Goal: Check status: Check status

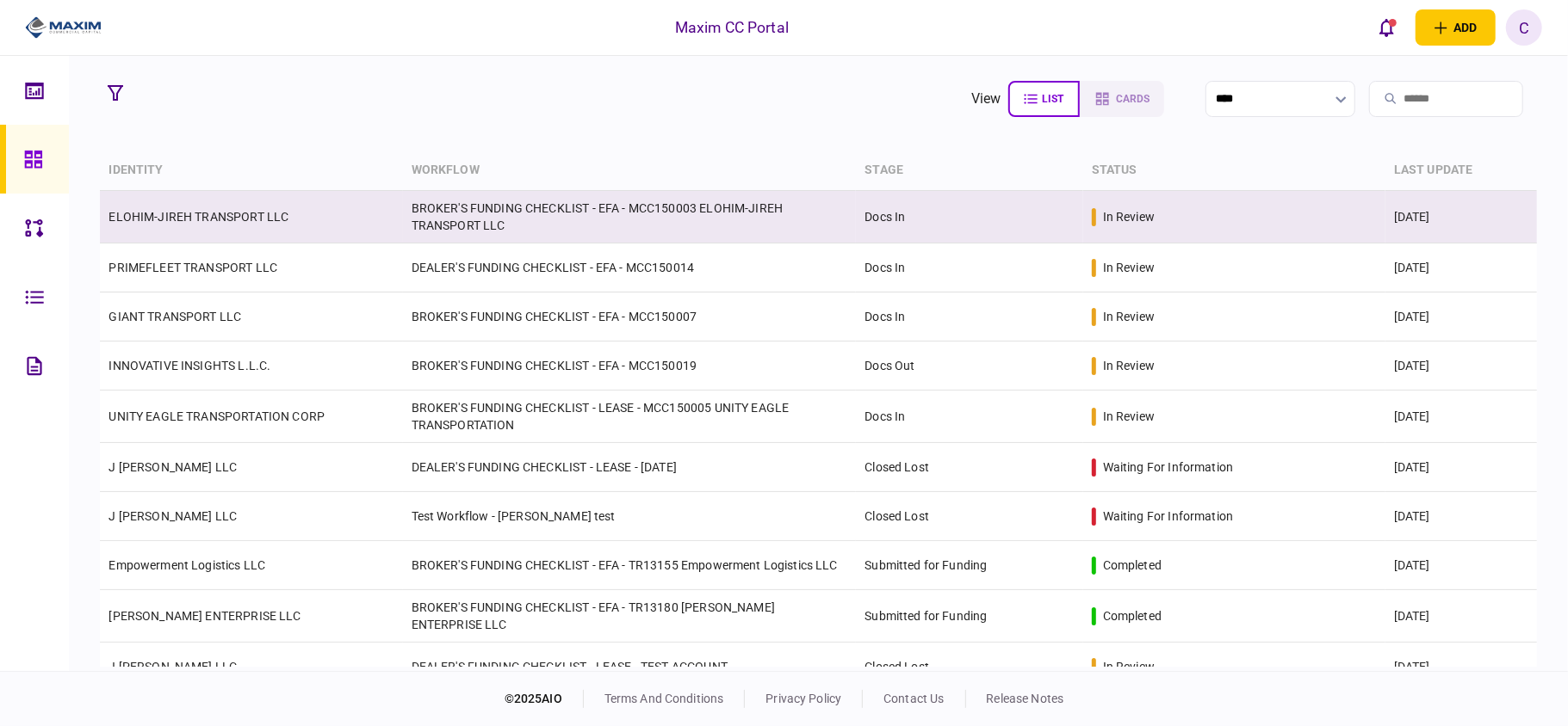
click at [196, 216] on link "ELOHIM-JIREH TRANSPORT LLC" at bounding box center [198, 216] width 180 height 14
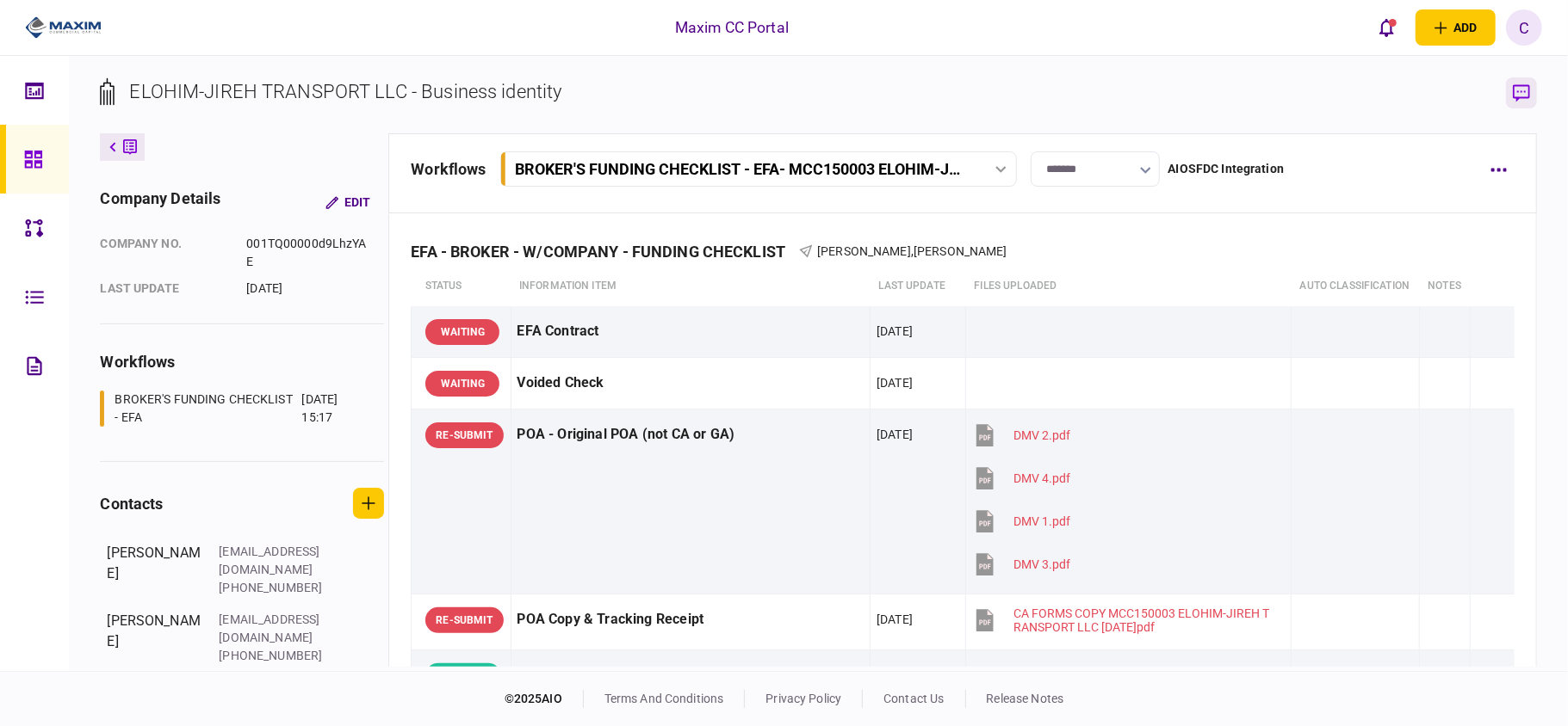
click at [1516, 88] on icon "button" at bounding box center [1521, 93] width 17 height 18
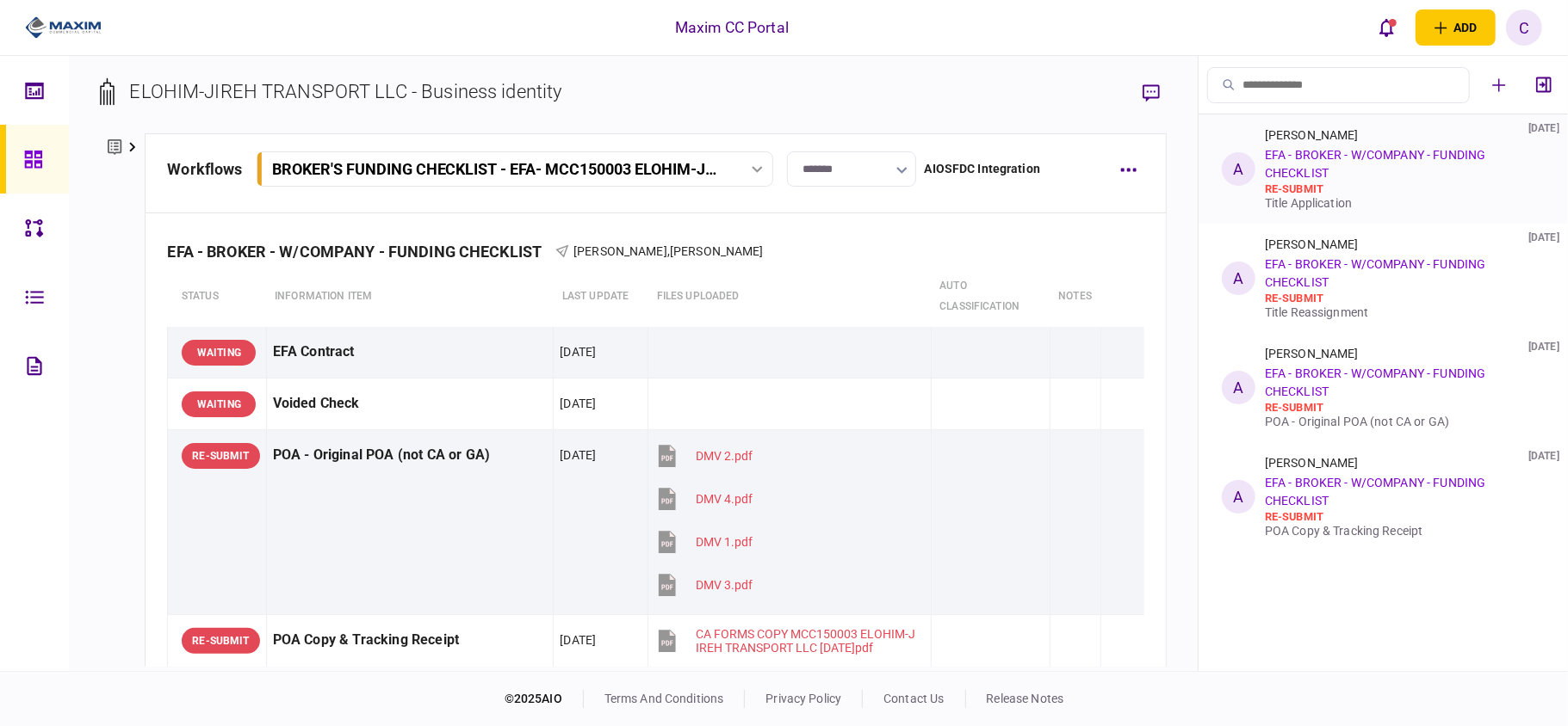
click at [1319, 179] on link "EFA - BROKER - W/COMPANY - FUNDING CHECKLIST" at bounding box center [1374, 163] width 220 height 32
click at [1380, 394] on div "[PERSON_NAME] [DATE] EFA - BROKER - W/COMPANY - FUNDING CHECKLIST re-submit POA…" at bounding box center [1401, 388] width 273 height 82
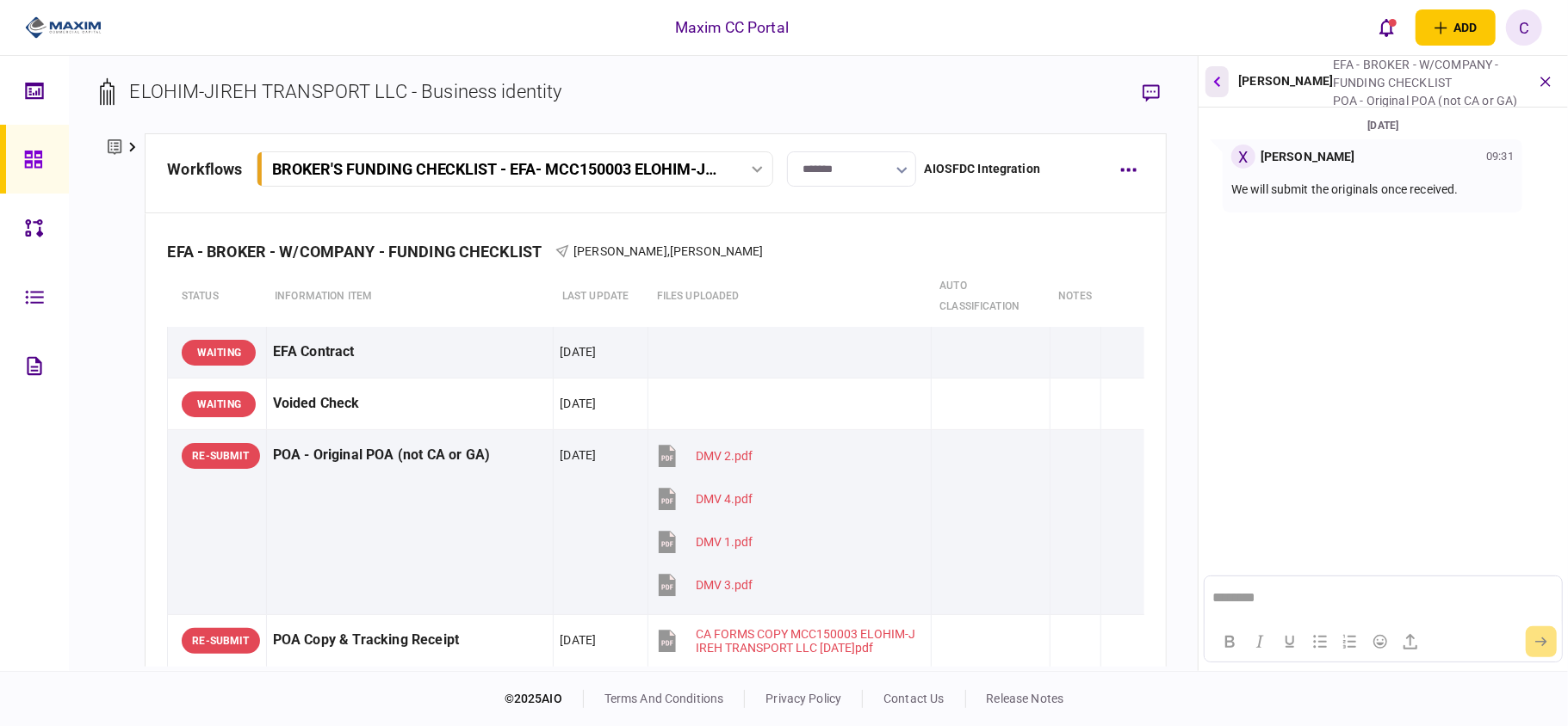
click at [1217, 83] on icon "button" at bounding box center [1217, 81] width 7 height 11
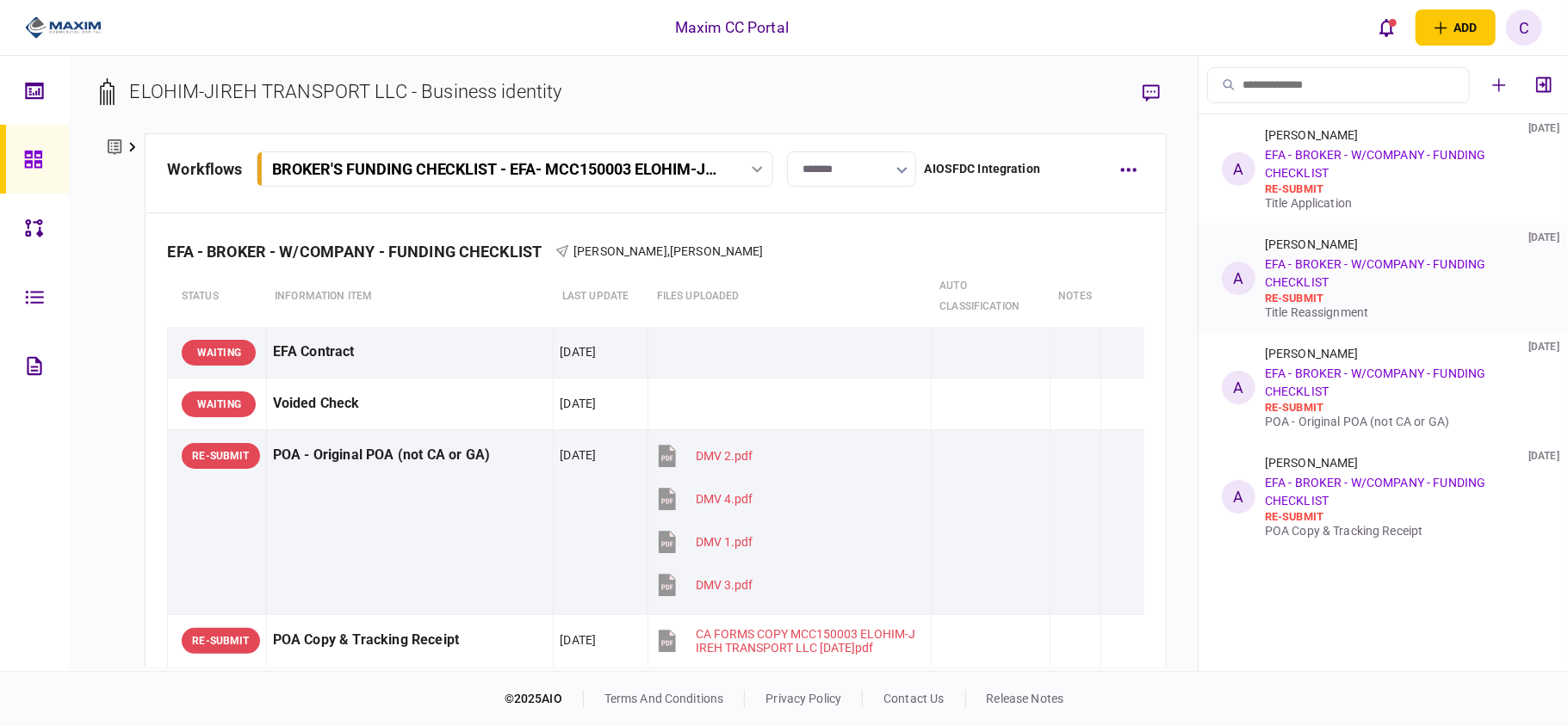
click at [1293, 289] on link "EFA - BROKER - W/COMPANY - FUNDING CHECKLIST" at bounding box center [1374, 273] width 220 height 32
click at [1416, 258] on link "EFA - BROKER - W/COMPANY - FUNDING CHECKLIST" at bounding box center [1374, 273] width 220 height 32
click at [1409, 293] on div "re-submit" at bounding box center [1401, 298] width 273 height 14
click at [1409, 293] on div "Messages for step A [PERSON_NAME] [DATE] EFA - BROKER - W/COMPANY - FUNDING CHE…" at bounding box center [1383, 363] width 369 height 616
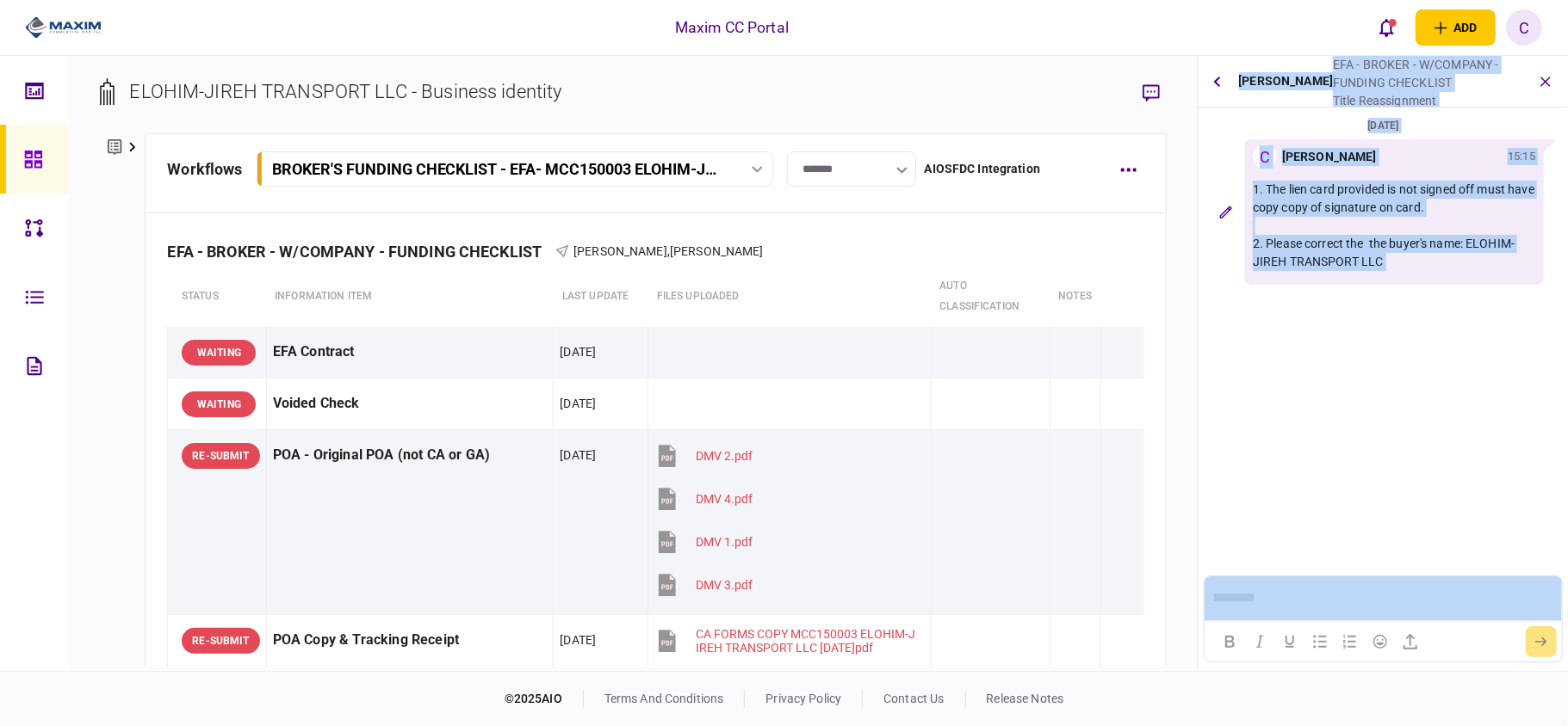
click at [1395, 328] on section "[DATE] C [PERSON_NAME] 15:15 1. The lien card provided is not signed off must h…" at bounding box center [1383, 276] width 369 height 321
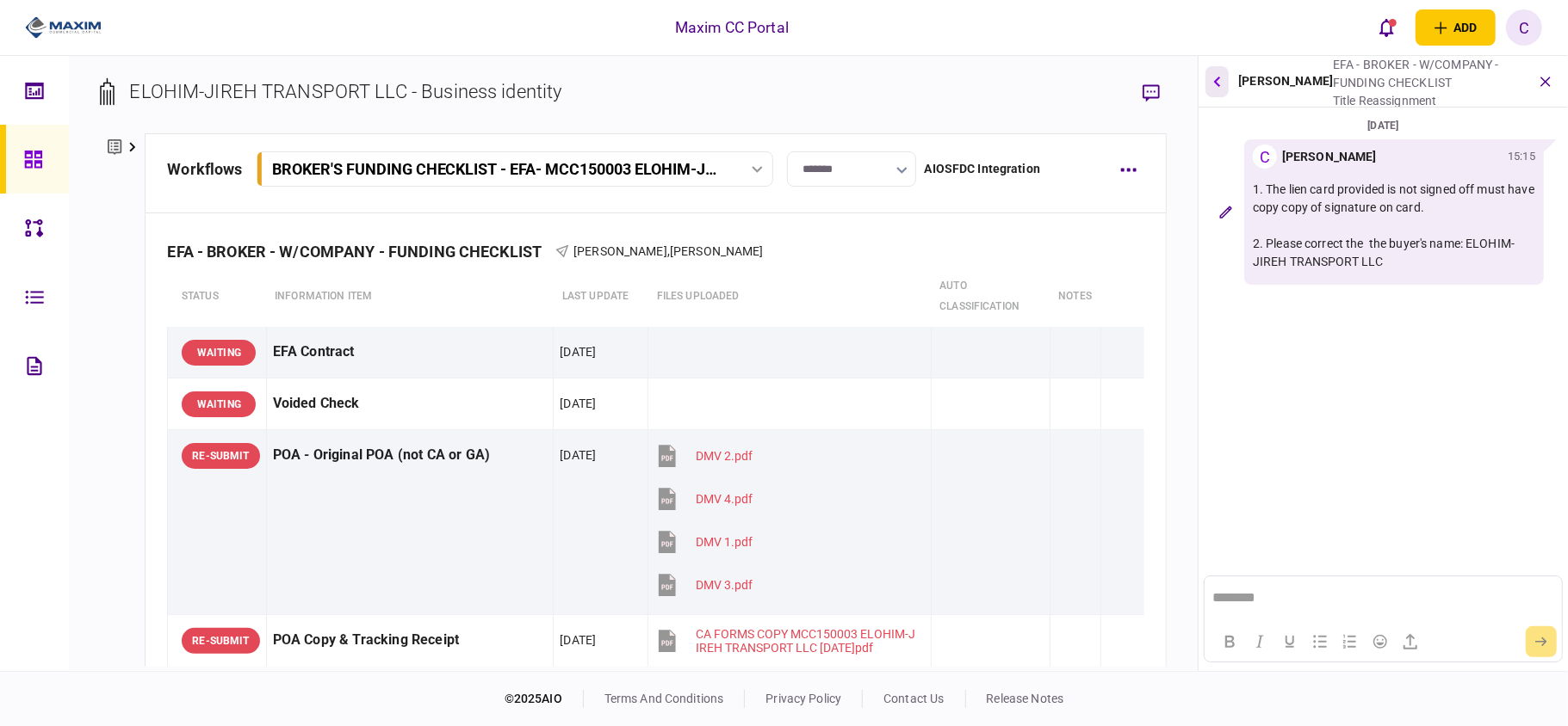
click at [1223, 88] on button "button" at bounding box center [1216, 82] width 23 height 31
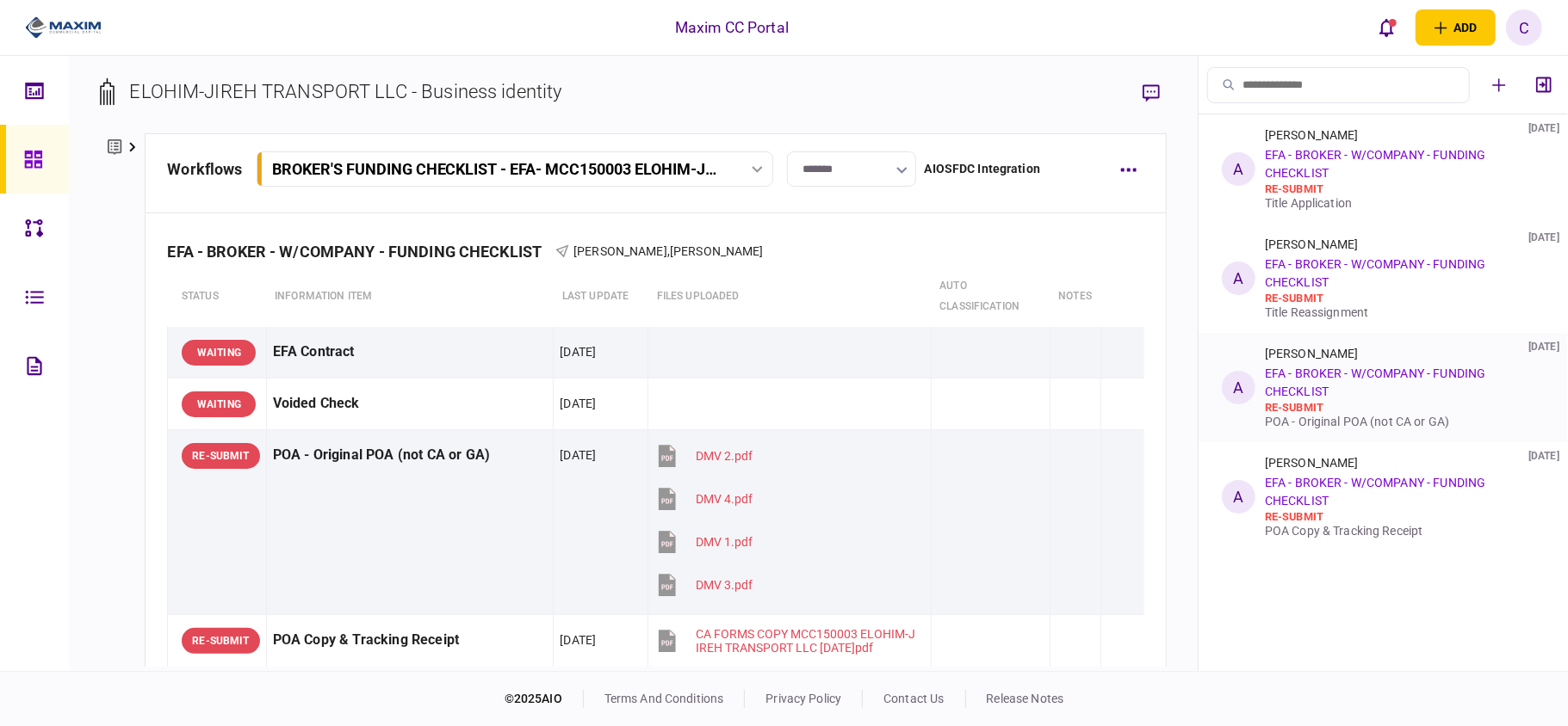
click at [1380, 407] on div "re-submit" at bounding box center [1401, 407] width 273 height 14
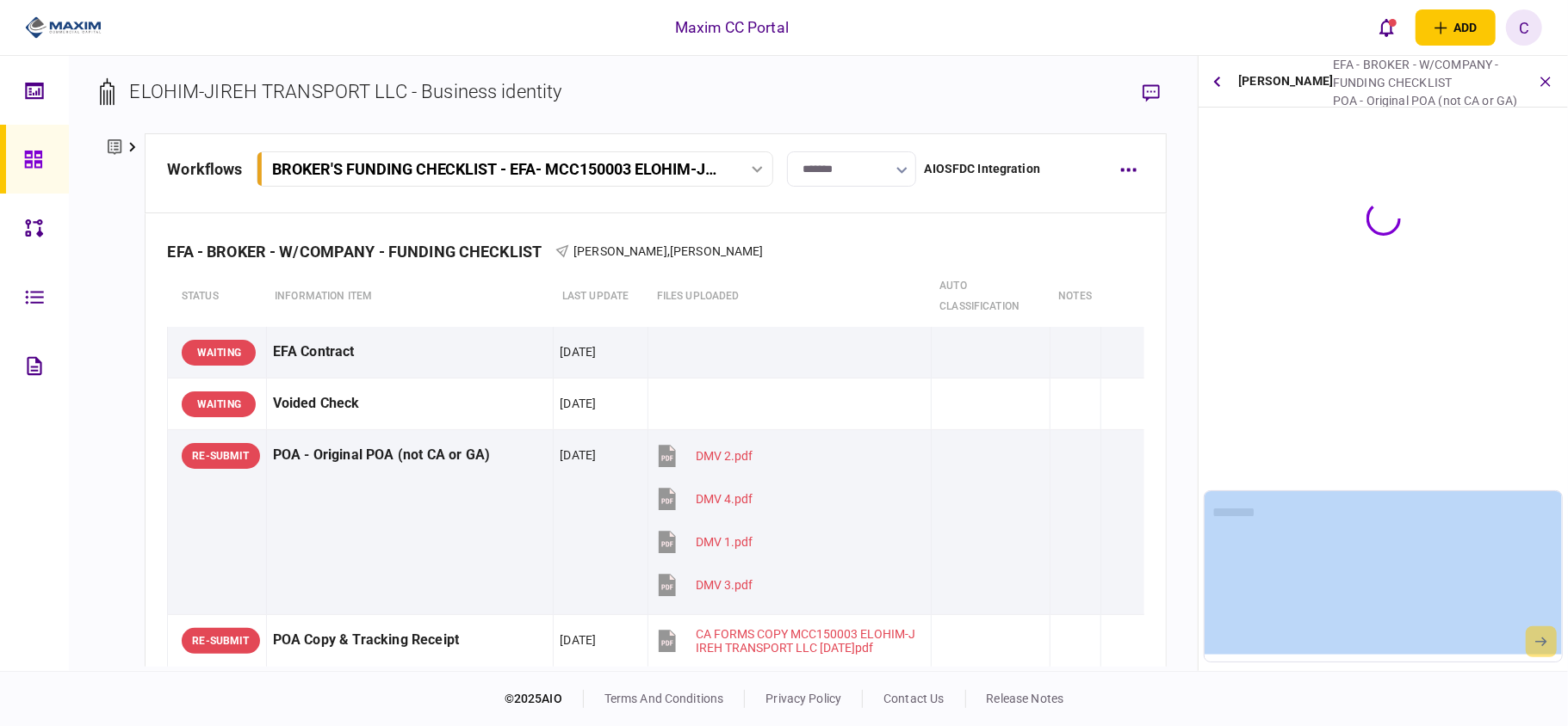
click at [1380, 407] on div "**********" at bounding box center [1383, 363] width 369 height 616
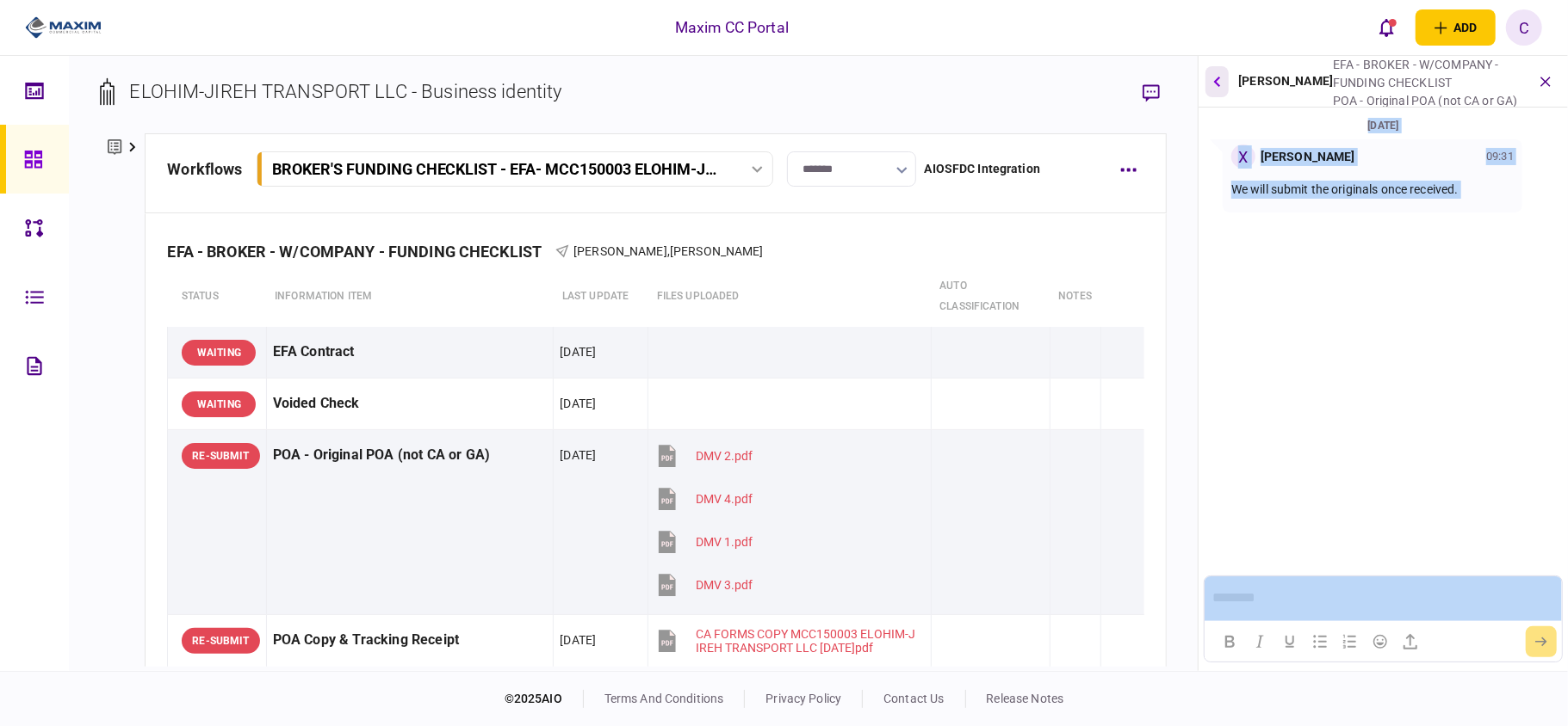
click at [1217, 73] on button "button" at bounding box center [1216, 82] width 23 height 31
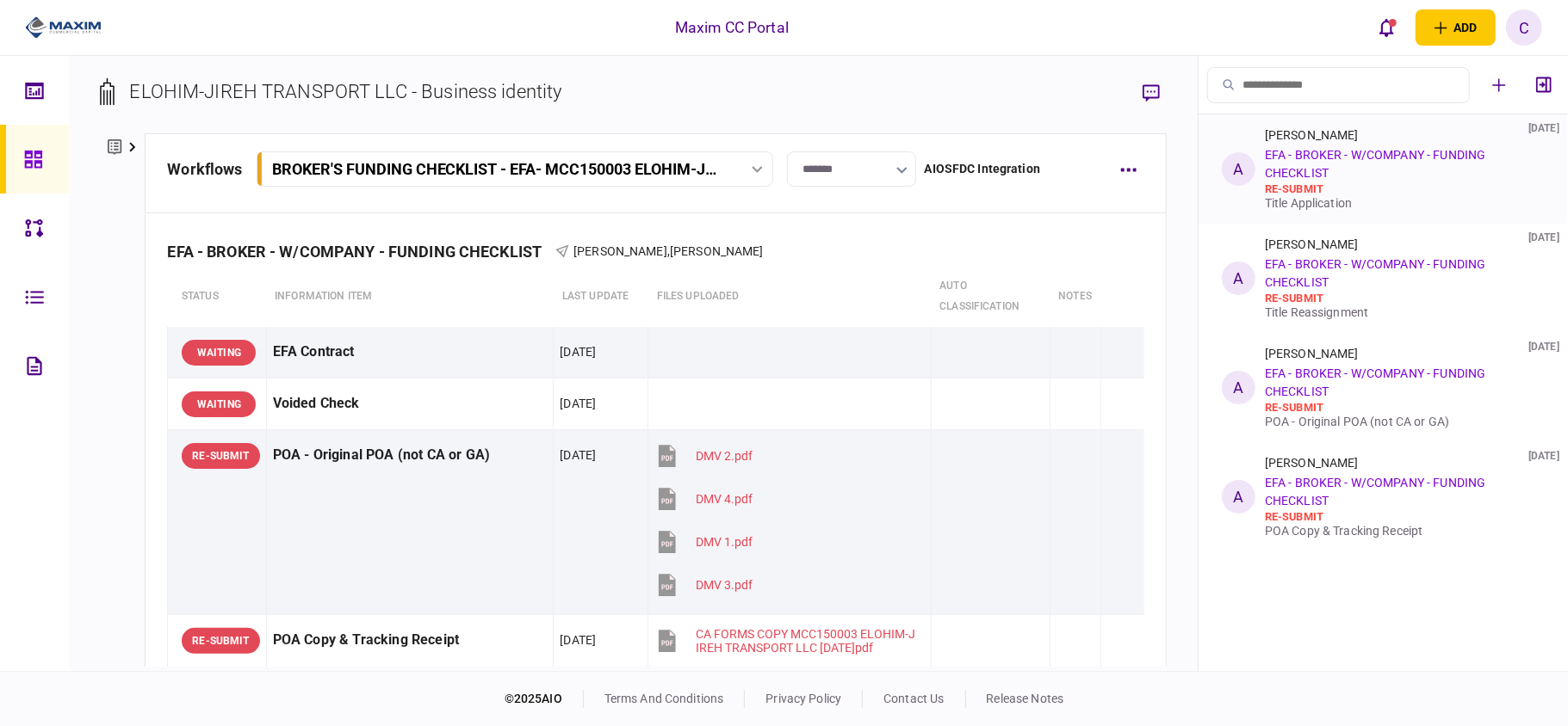
click at [1372, 169] on div "[PERSON_NAME] [DATE] EFA - BROKER - W/COMPANY - FUNDING CHECKLIST re-submit Tit…" at bounding box center [1401, 169] width 273 height 82
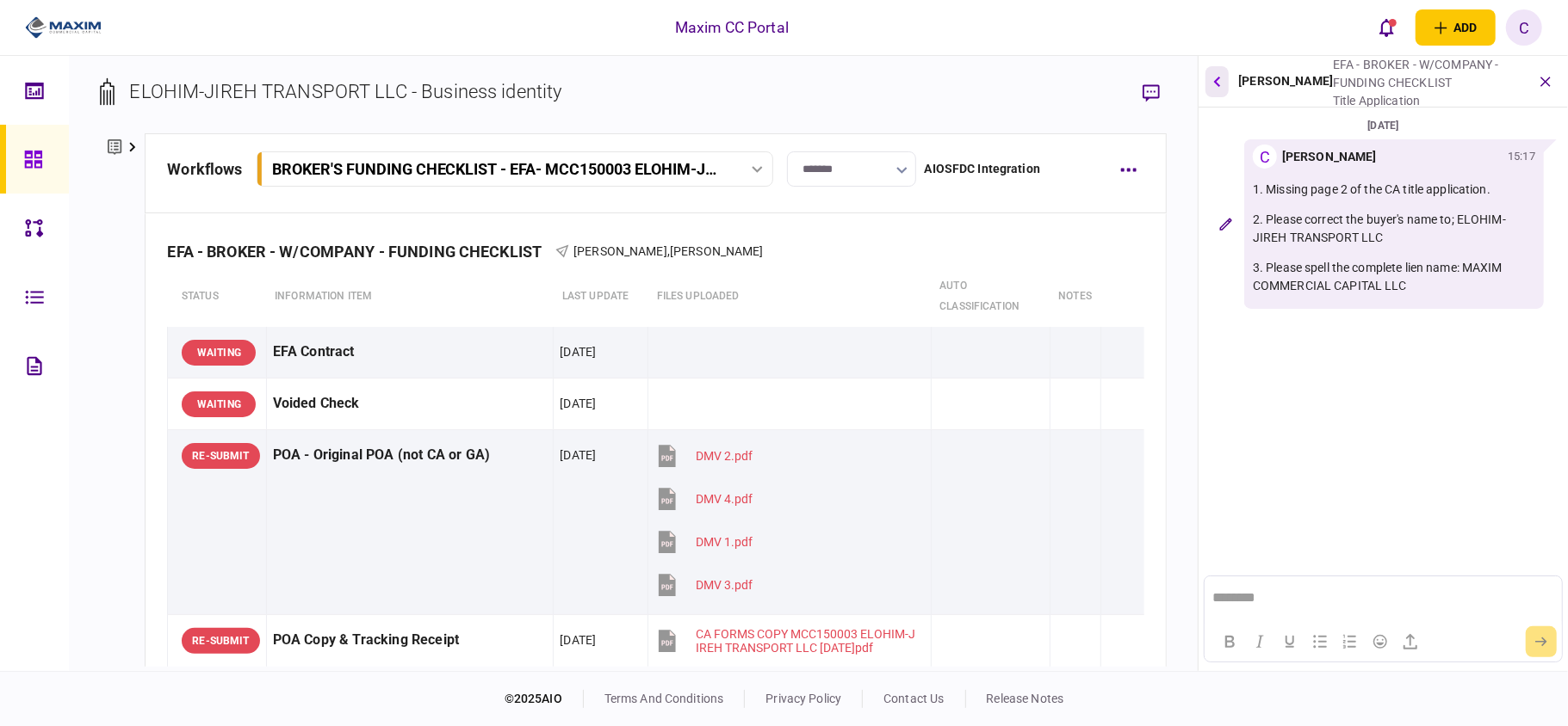
click at [1229, 84] on button "button" at bounding box center [1216, 82] width 23 height 31
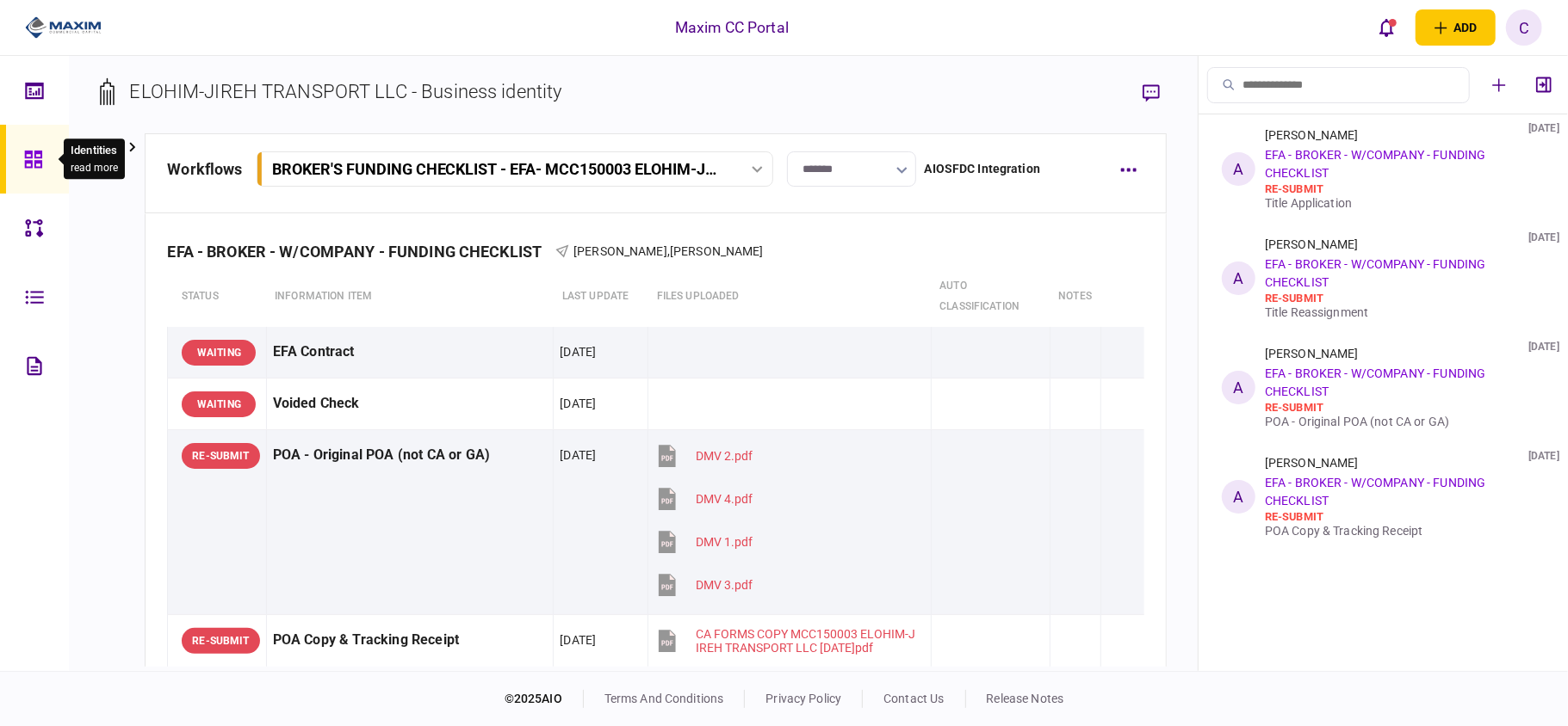
click at [36, 153] on icon at bounding box center [32, 159] width 17 height 17
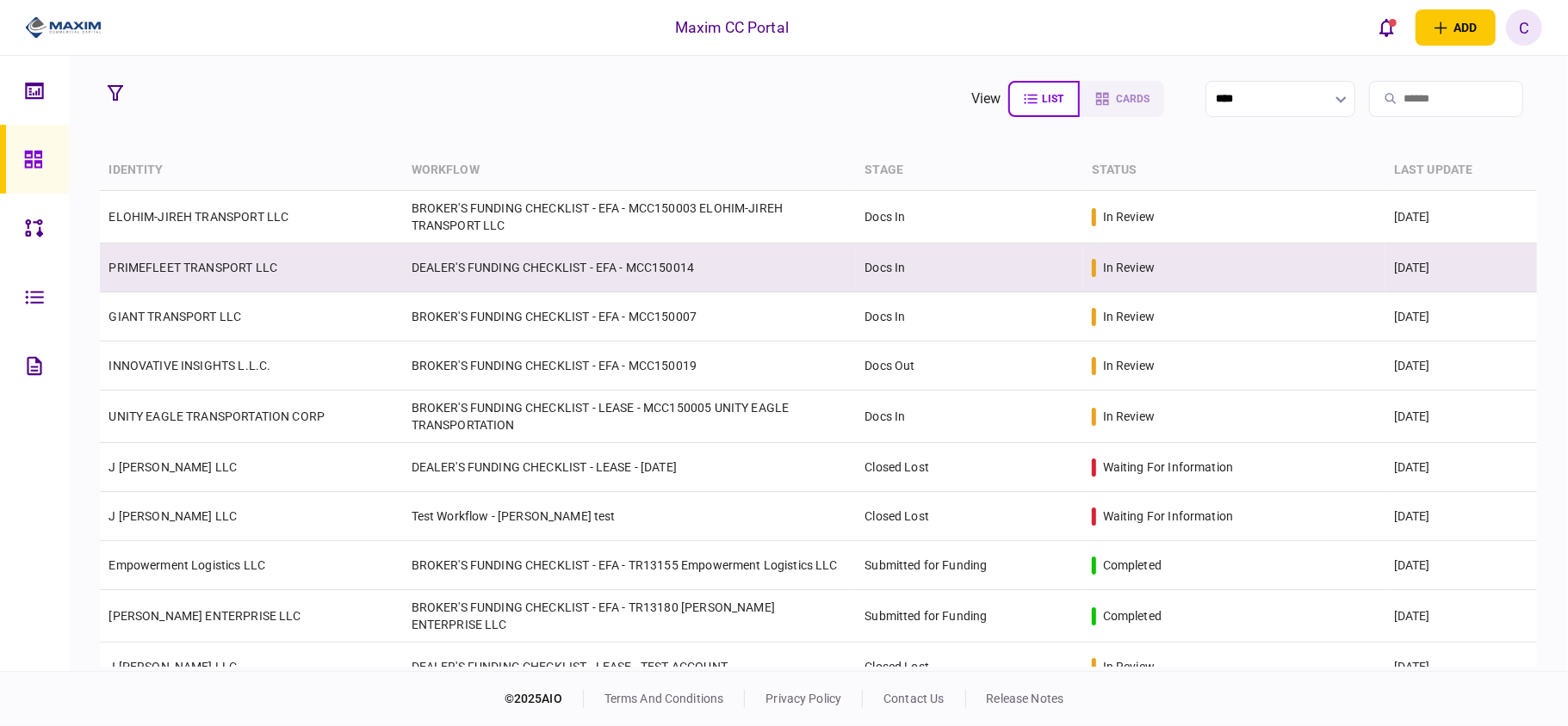
click at [193, 274] on link "PRIMEFLEET TRANSPORT LLC" at bounding box center [193, 268] width 169 height 14
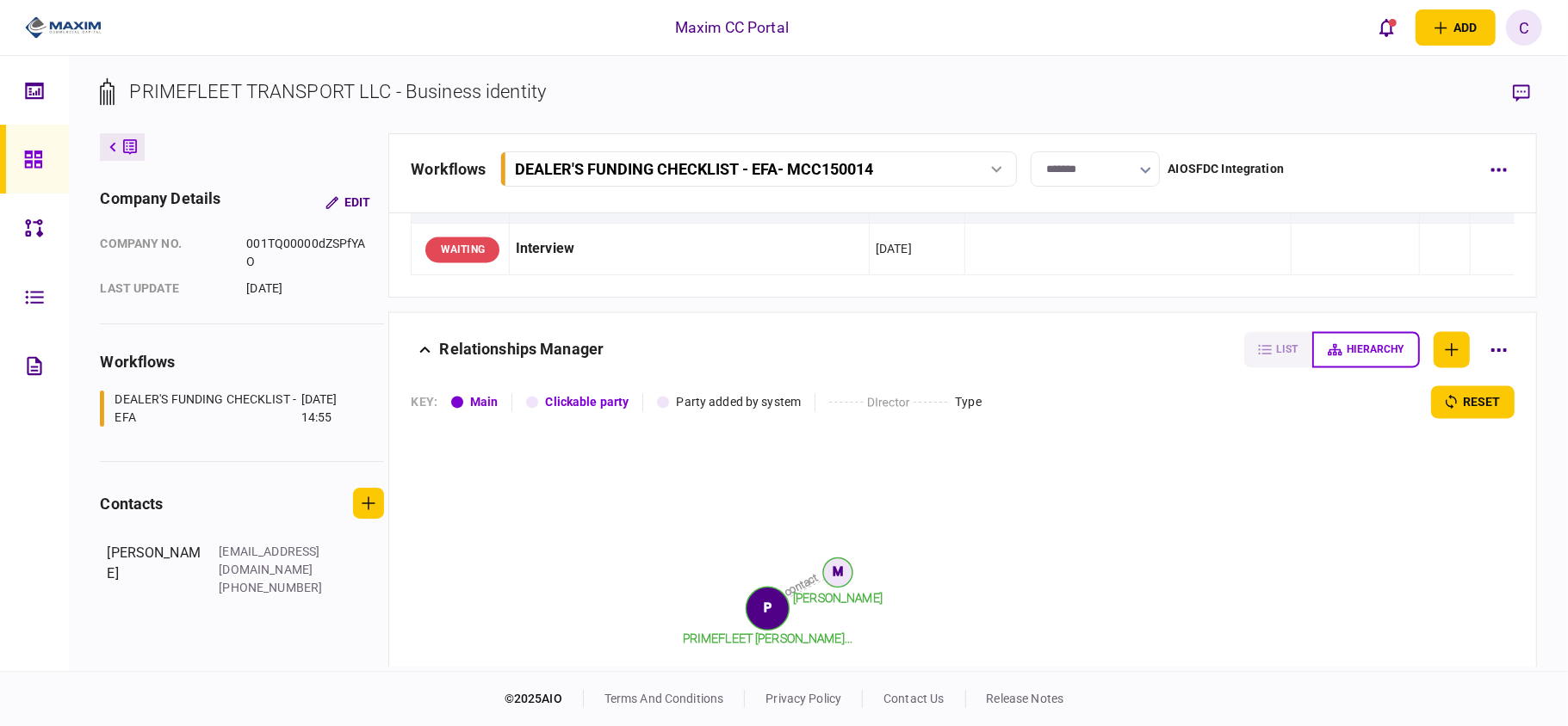
scroll to position [2878, 0]
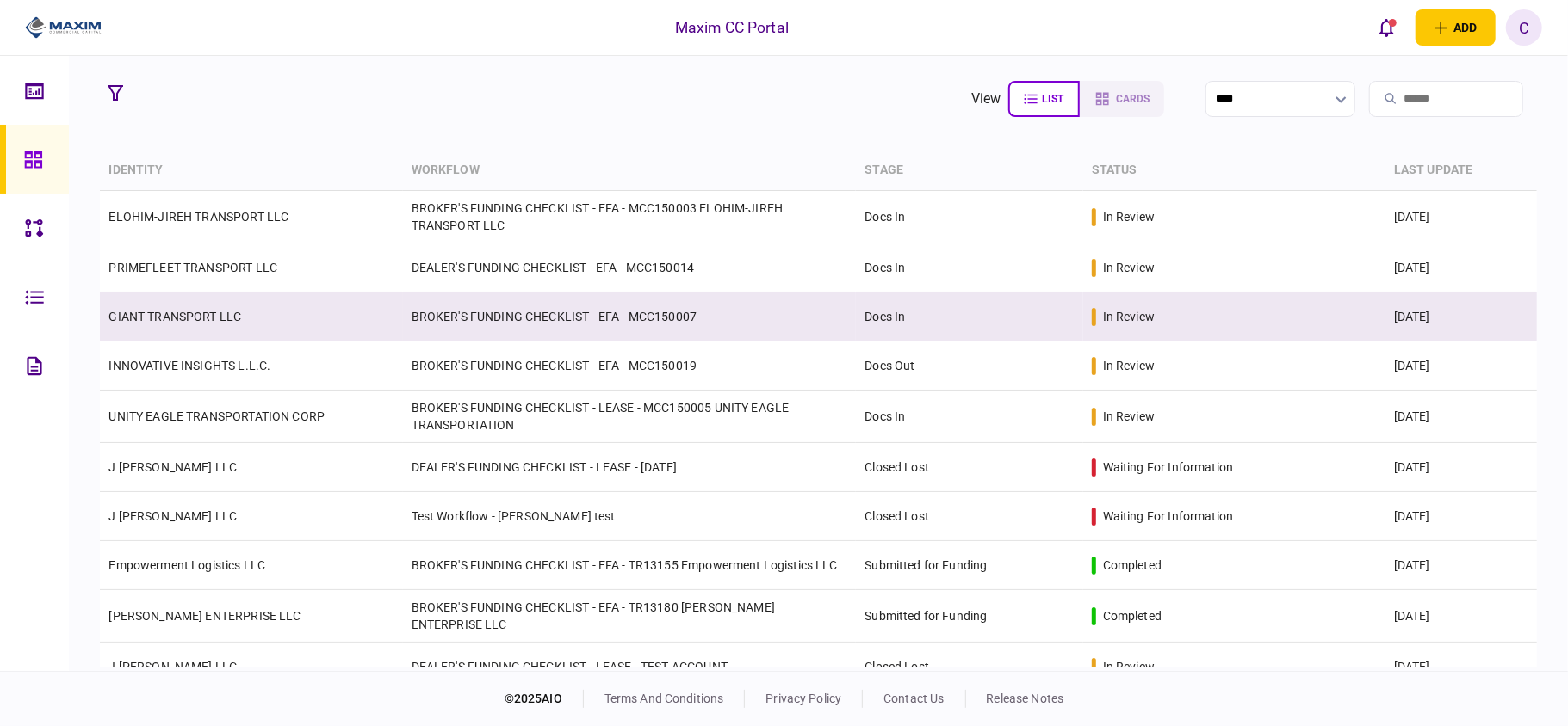
click at [180, 314] on link "GIANT TRANSPORT LLC" at bounding box center [175, 316] width 132 height 14
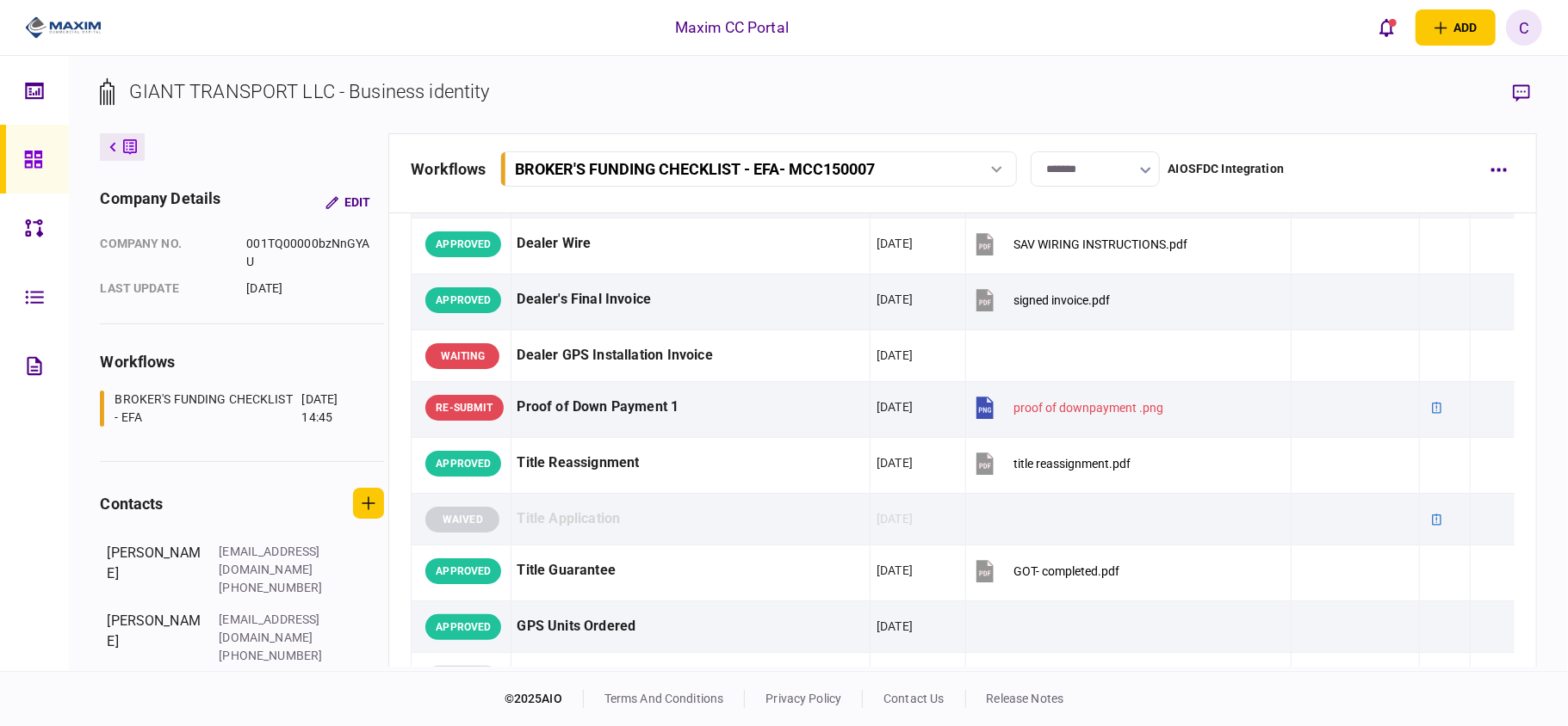
scroll to position [1033, 0]
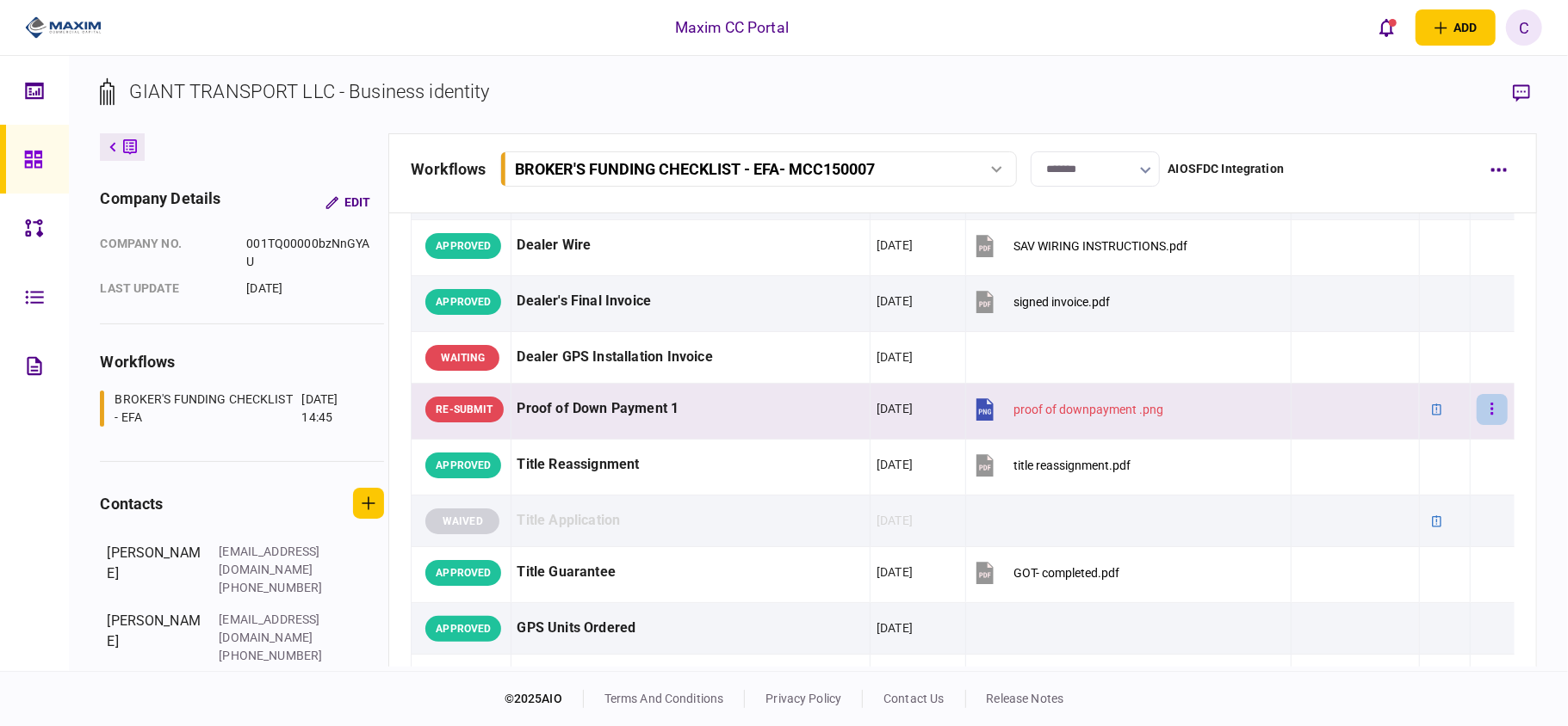
click at [1490, 417] on icon "button" at bounding box center [1492, 409] width 4 height 16
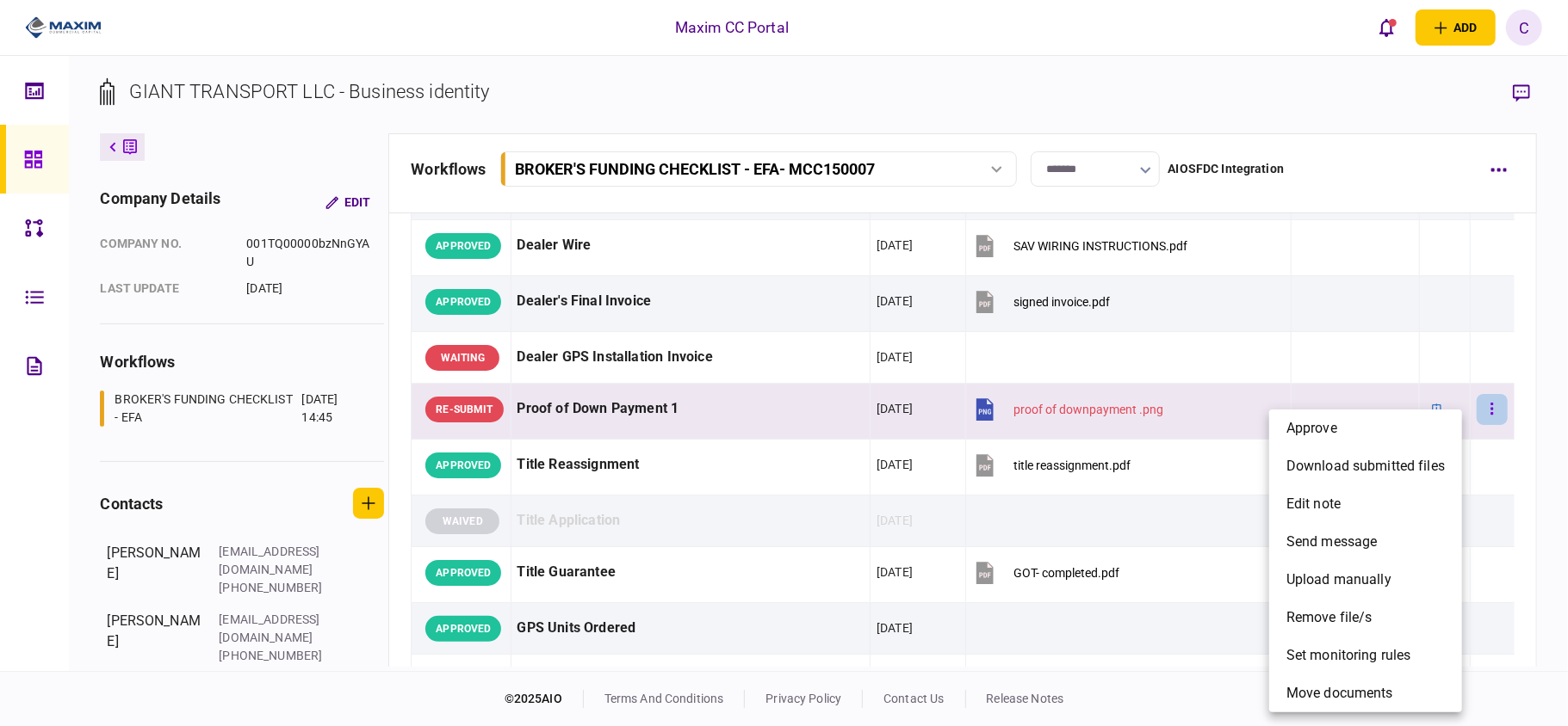
click at [1475, 440] on div at bounding box center [784, 363] width 1568 height 726
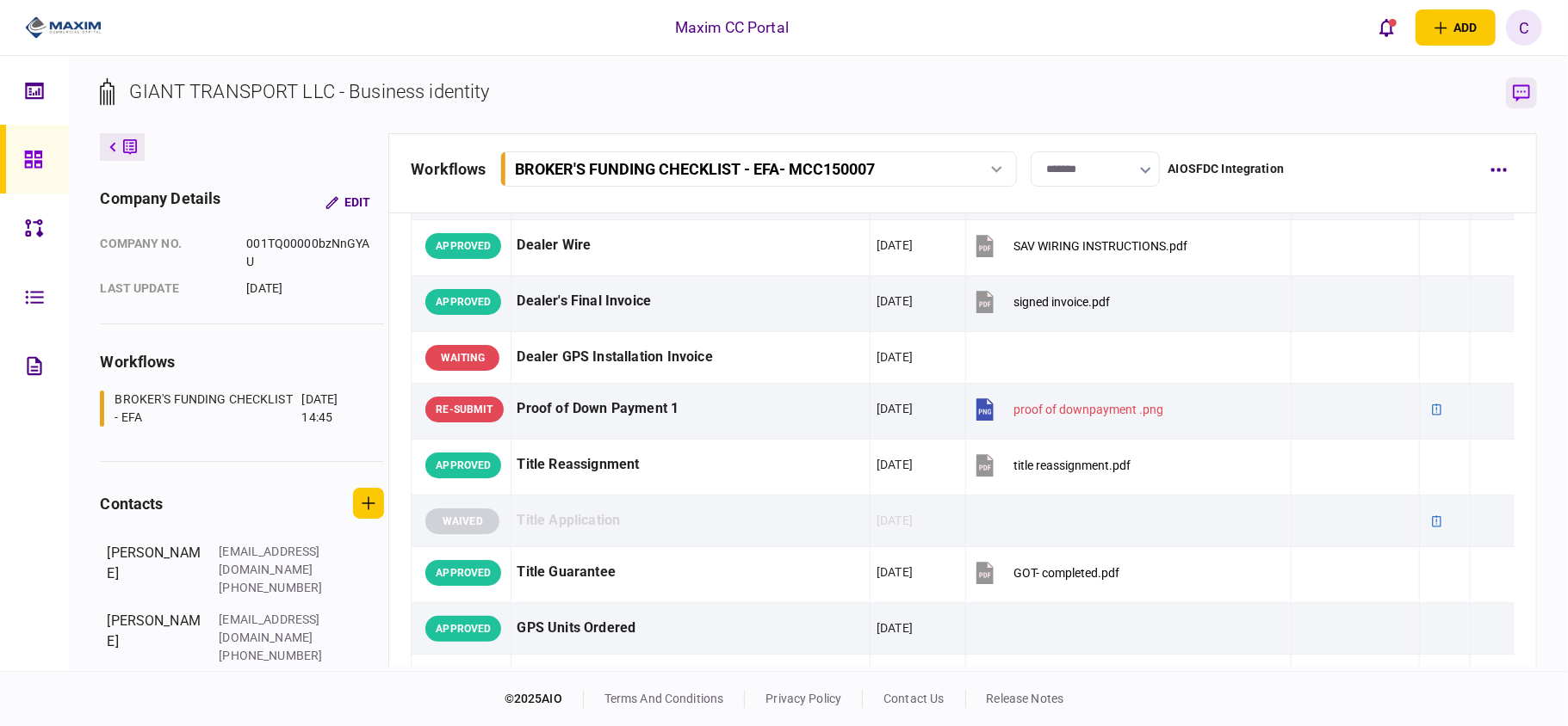
click at [1520, 91] on icon "button" at bounding box center [1521, 92] width 17 height 17
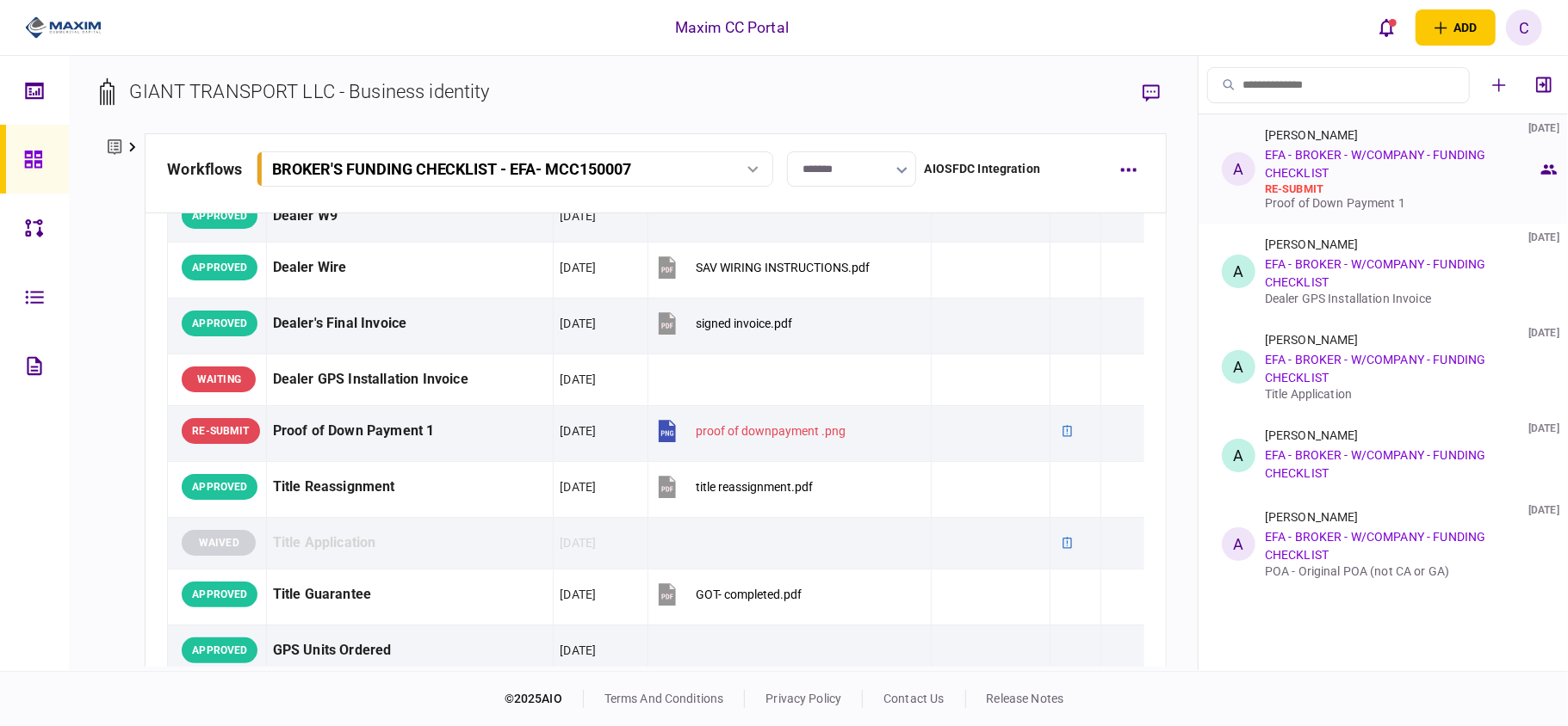
click at [1344, 184] on div "re-submit" at bounding box center [1401, 189] width 273 height 14
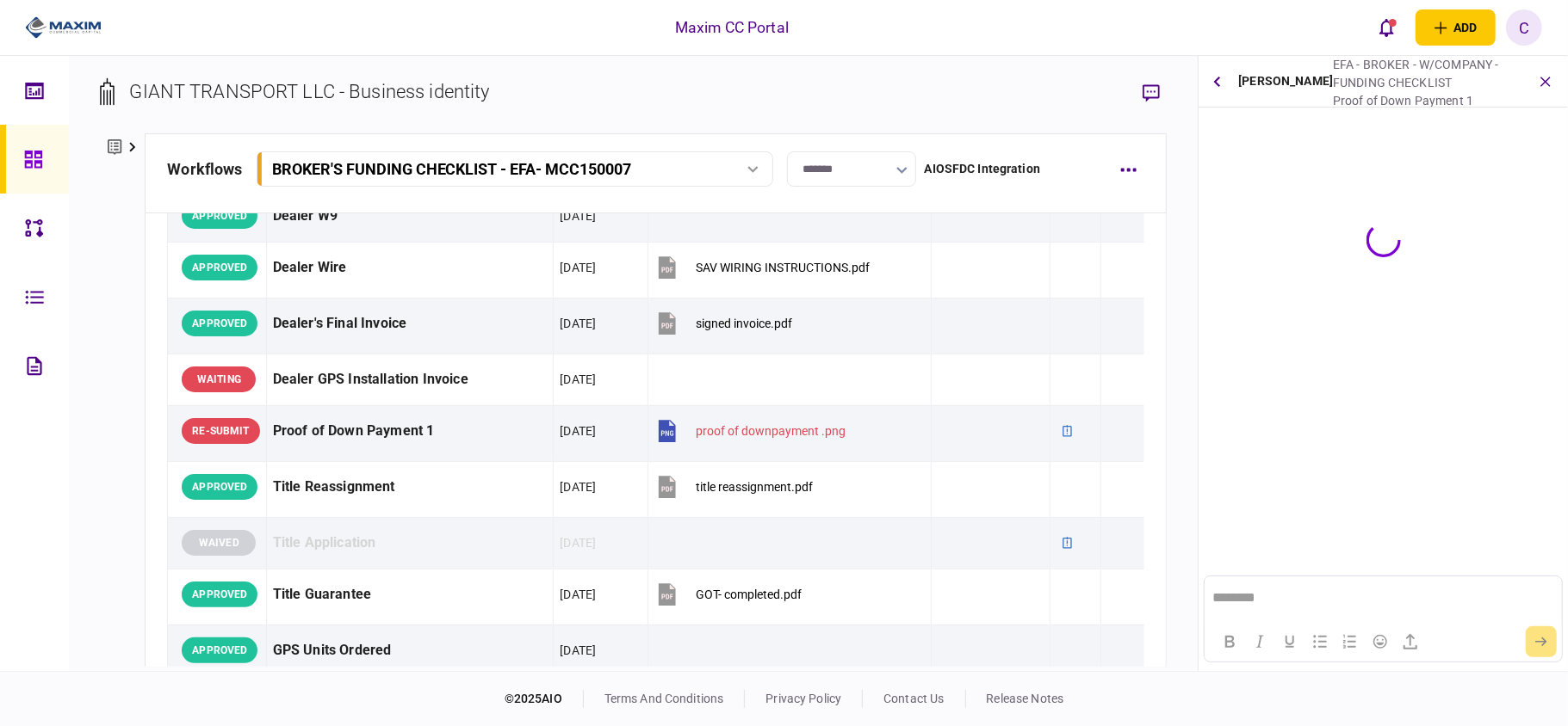
scroll to position [0, 0]
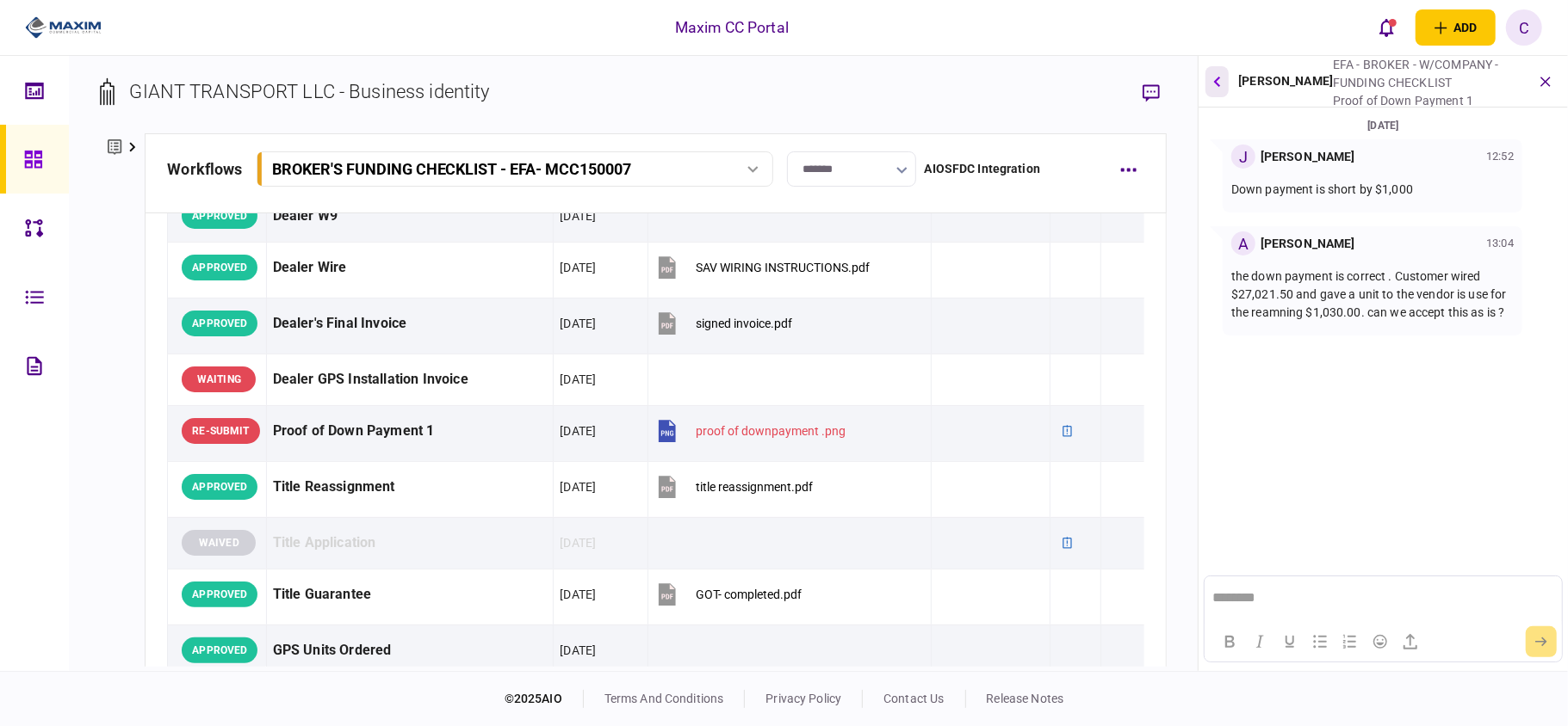
click at [1220, 80] on icon "button" at bounding box center [1217, 81] width 7 height 11
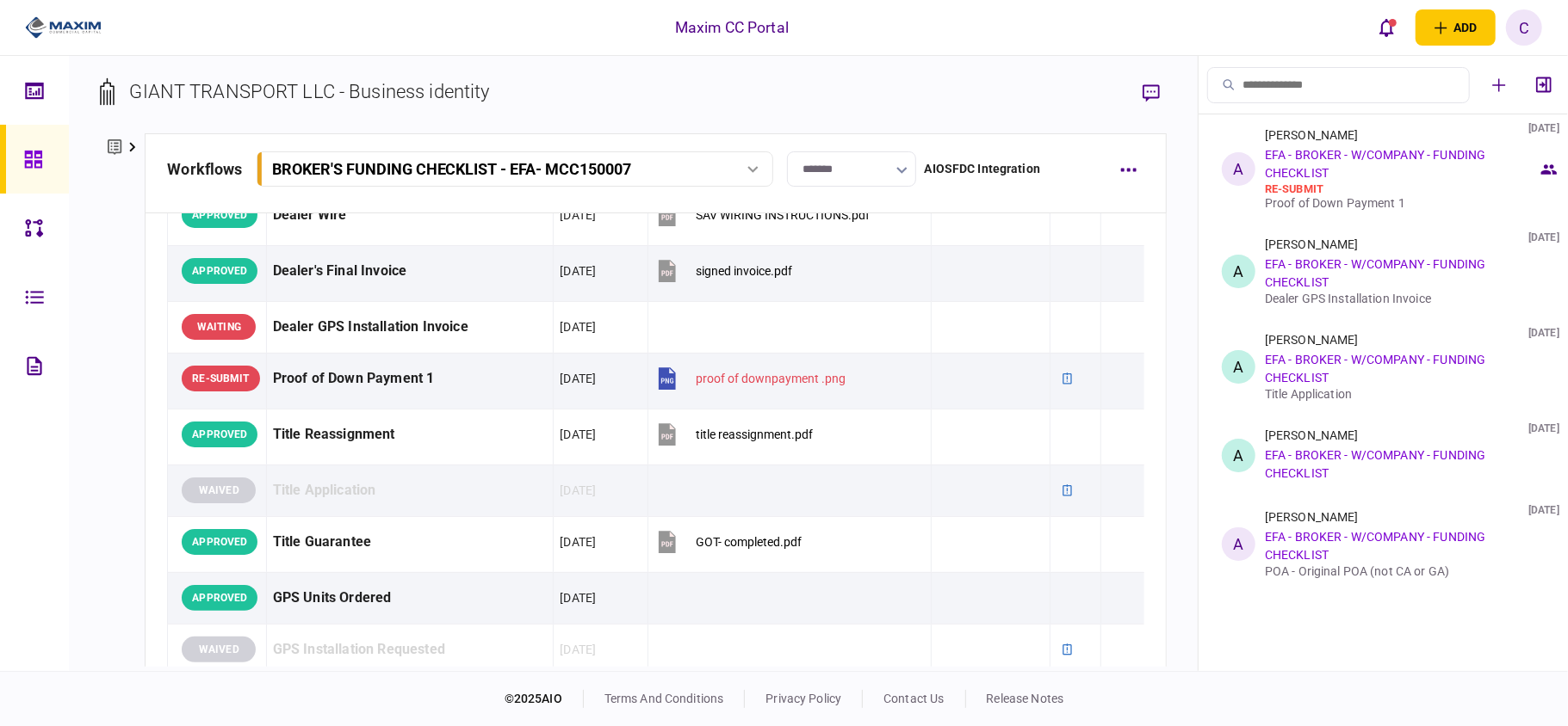
scroll to position [1033, 0]
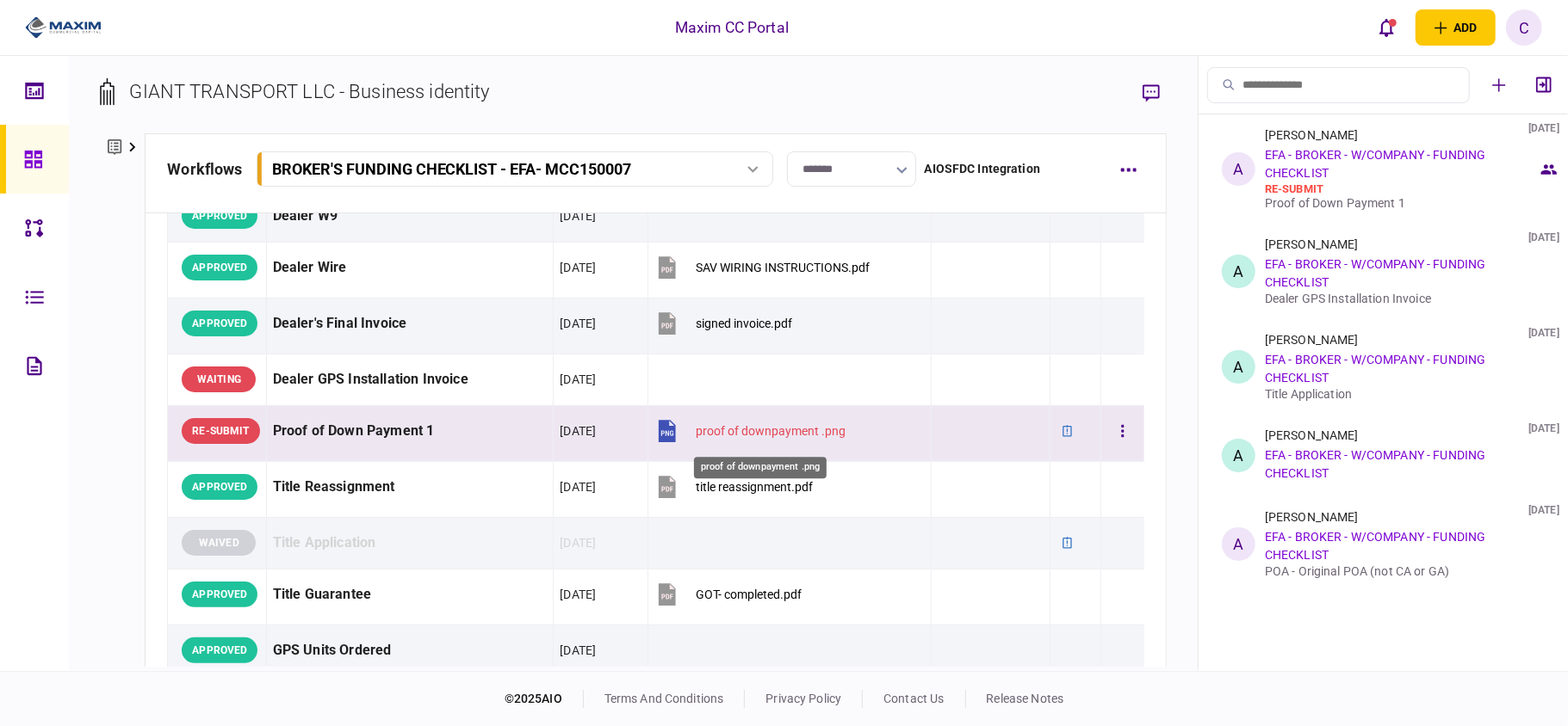
click at [813, 437] on div "proof of downpayment .png" at bounding box center [770, 431] width 150 height 14
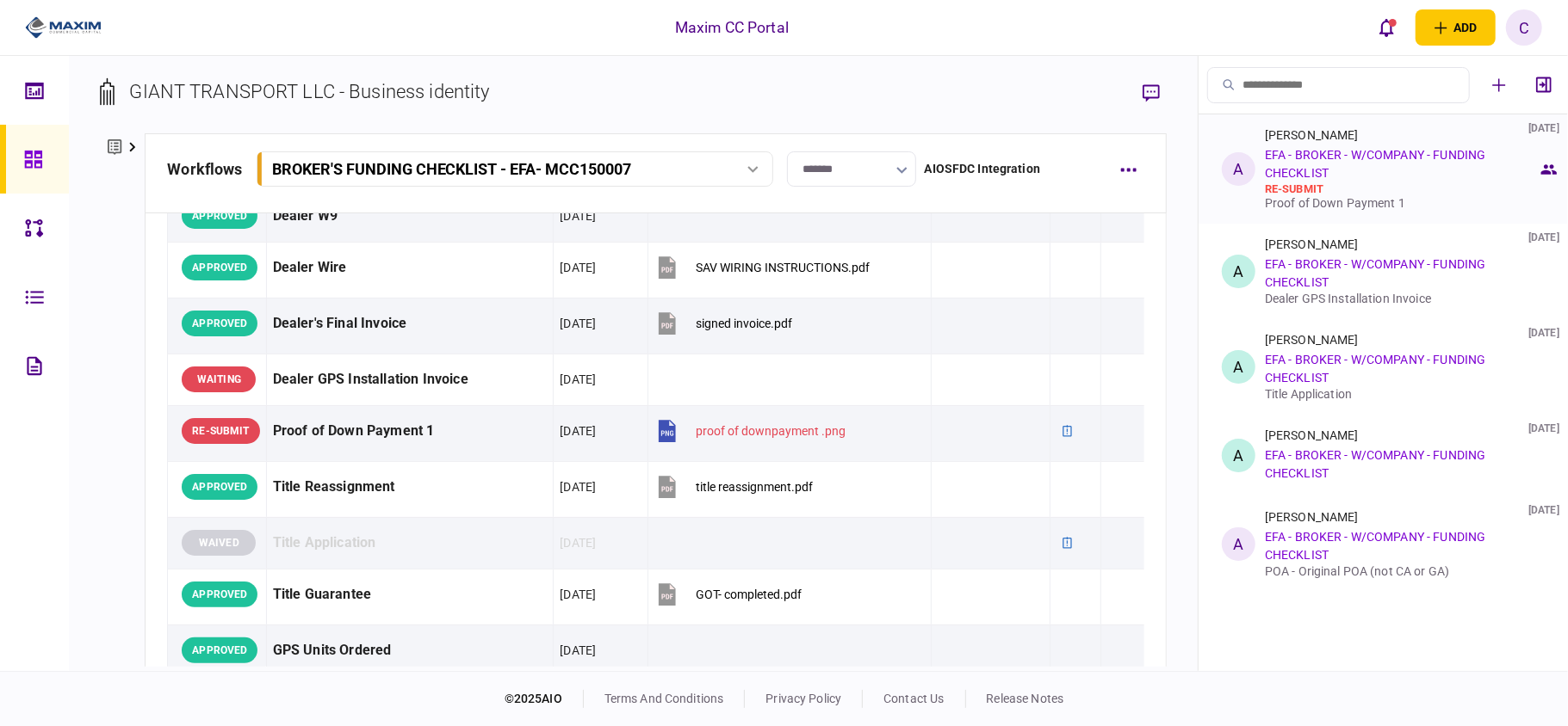
click at [1361, 152] on link "EFA - BROKER - W/COMPANY - FUNDING CHECKLIST" at bounding box center [1374, 163] width 220 height 32
click at [1355, 196] on div "Proof of Down Payment 1" at bounding box center [1401, 203] width 273 height 14
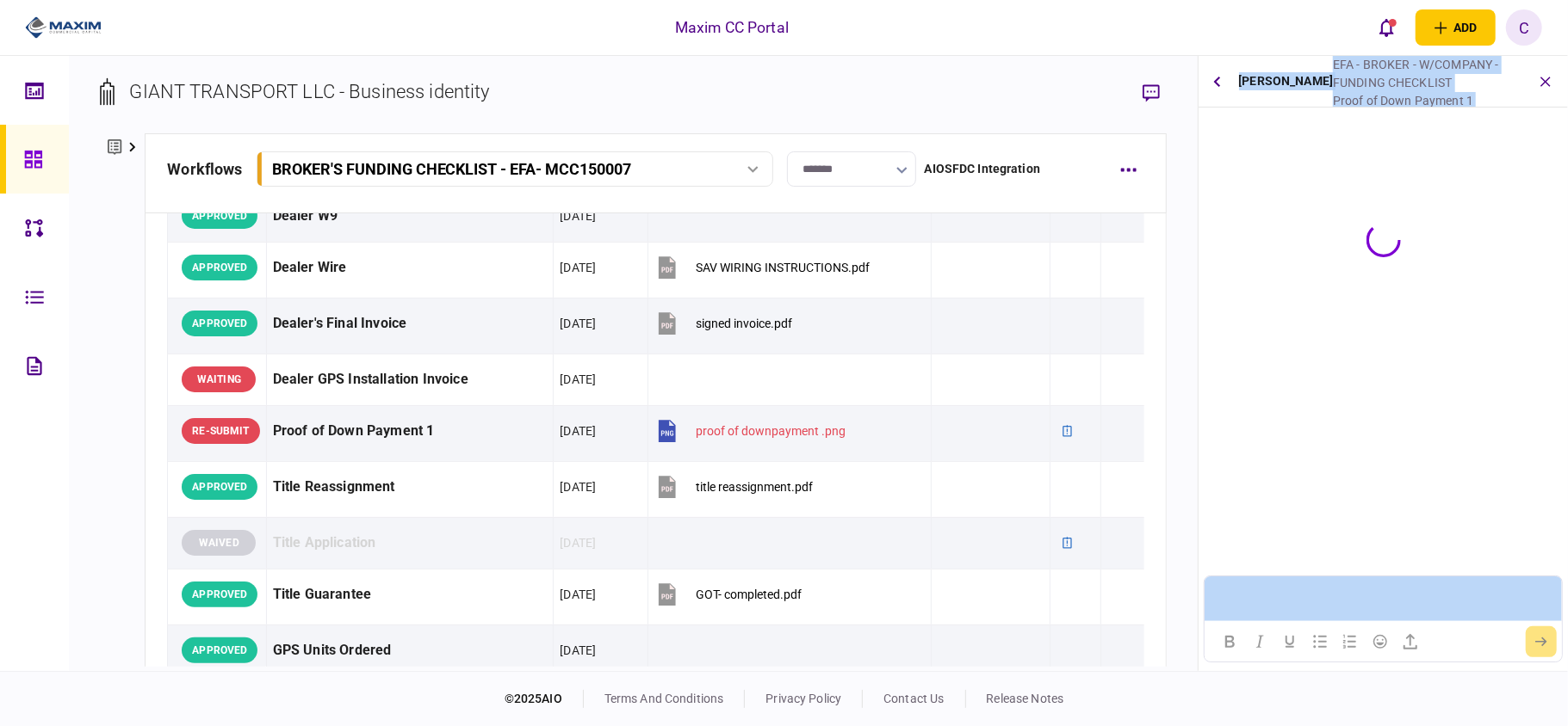
click at [1355, 196] on div "**********" at bounding box center [1383, 363] width 369 height 616
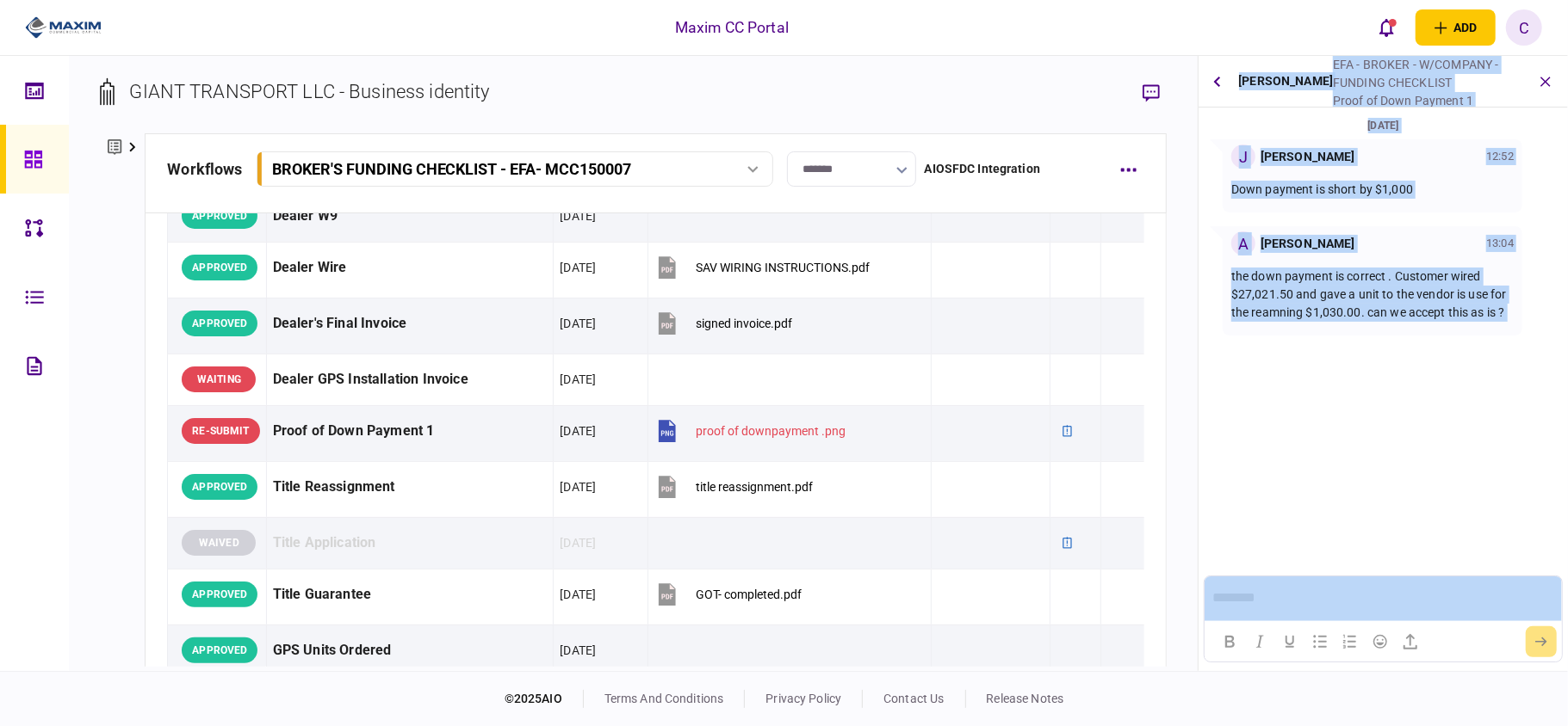
click at [1303, 391] on section "[DATE] J [PERSON_NAME] 12:52 Down payment is short by $1,000 A [PERSON_NAME] 13…" at bounding box center [1383, 289] width 369 height 347
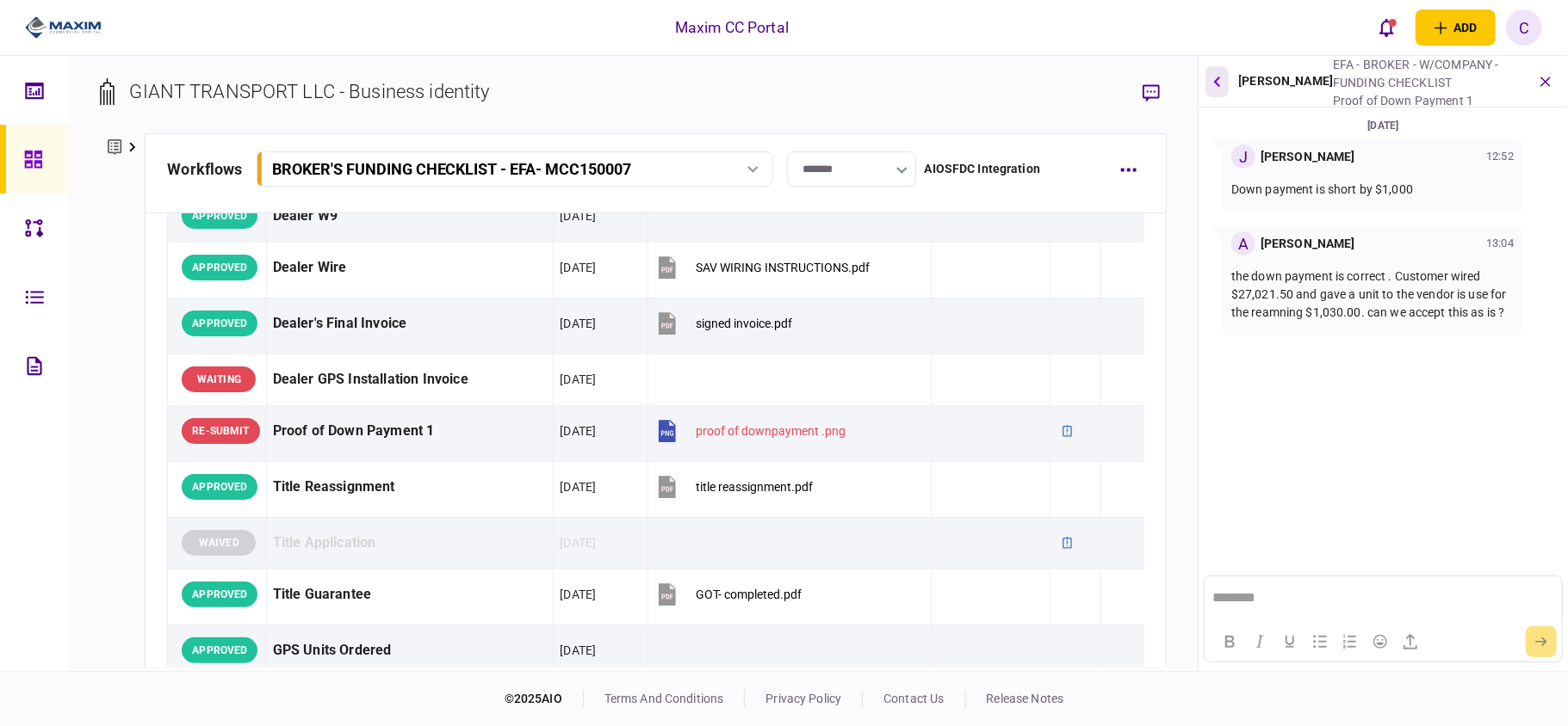
click at [1223, 83] on button "button" at bounding box center [1216, 82] width 23 height 31
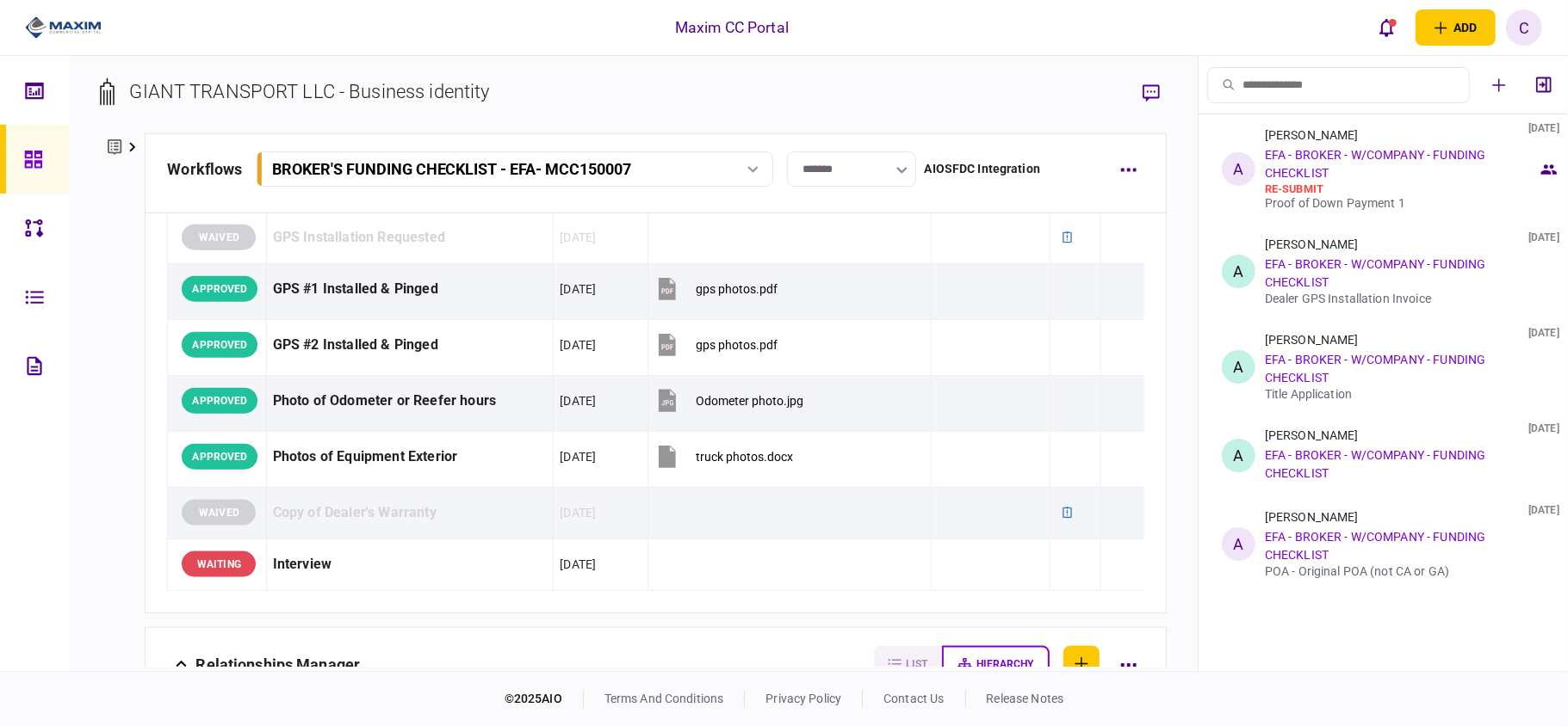
scroll to position [1491, 0]
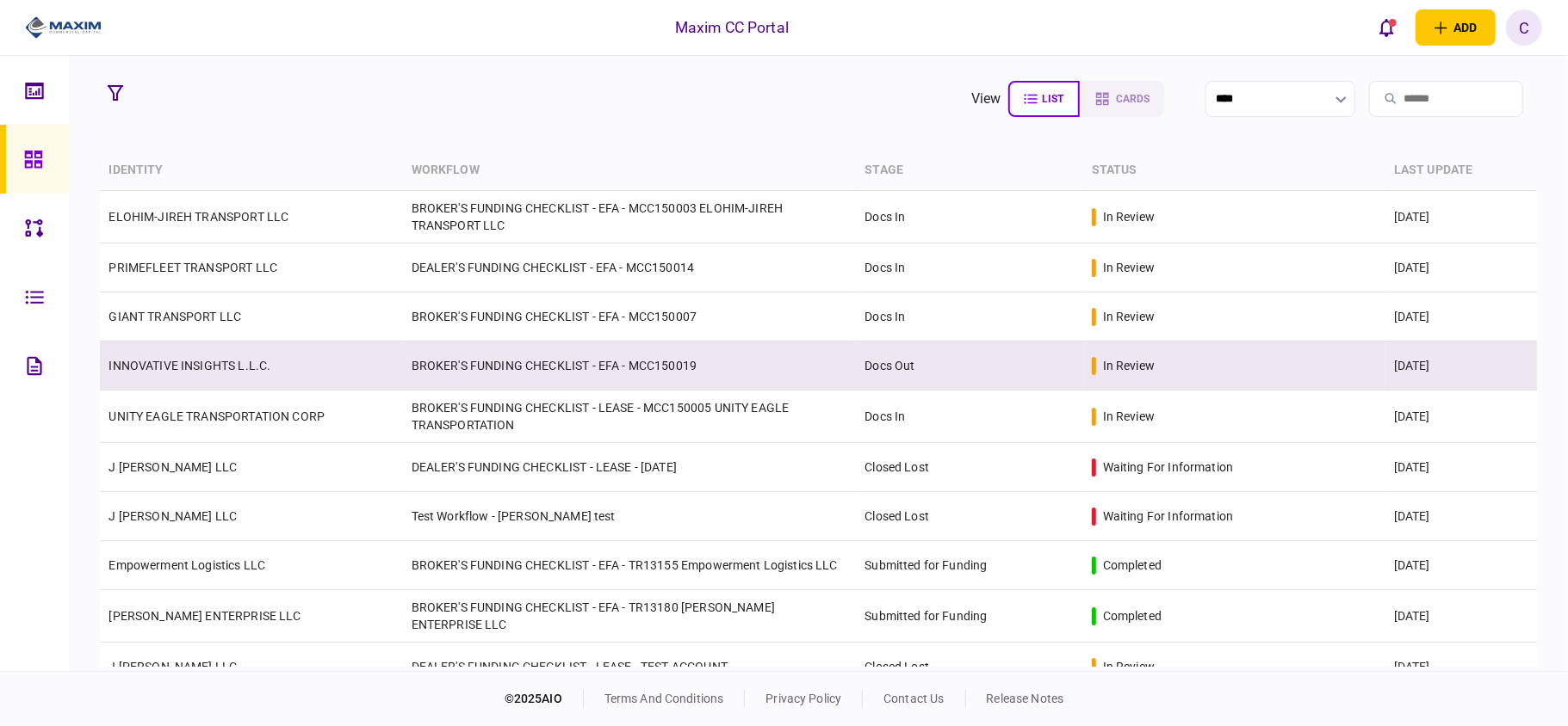
click at [490, 373] on td "BROKER'S FUNDING CHECKLIST - EFA - MCC150019" at bounding box center [630, 366] width 454 height 49
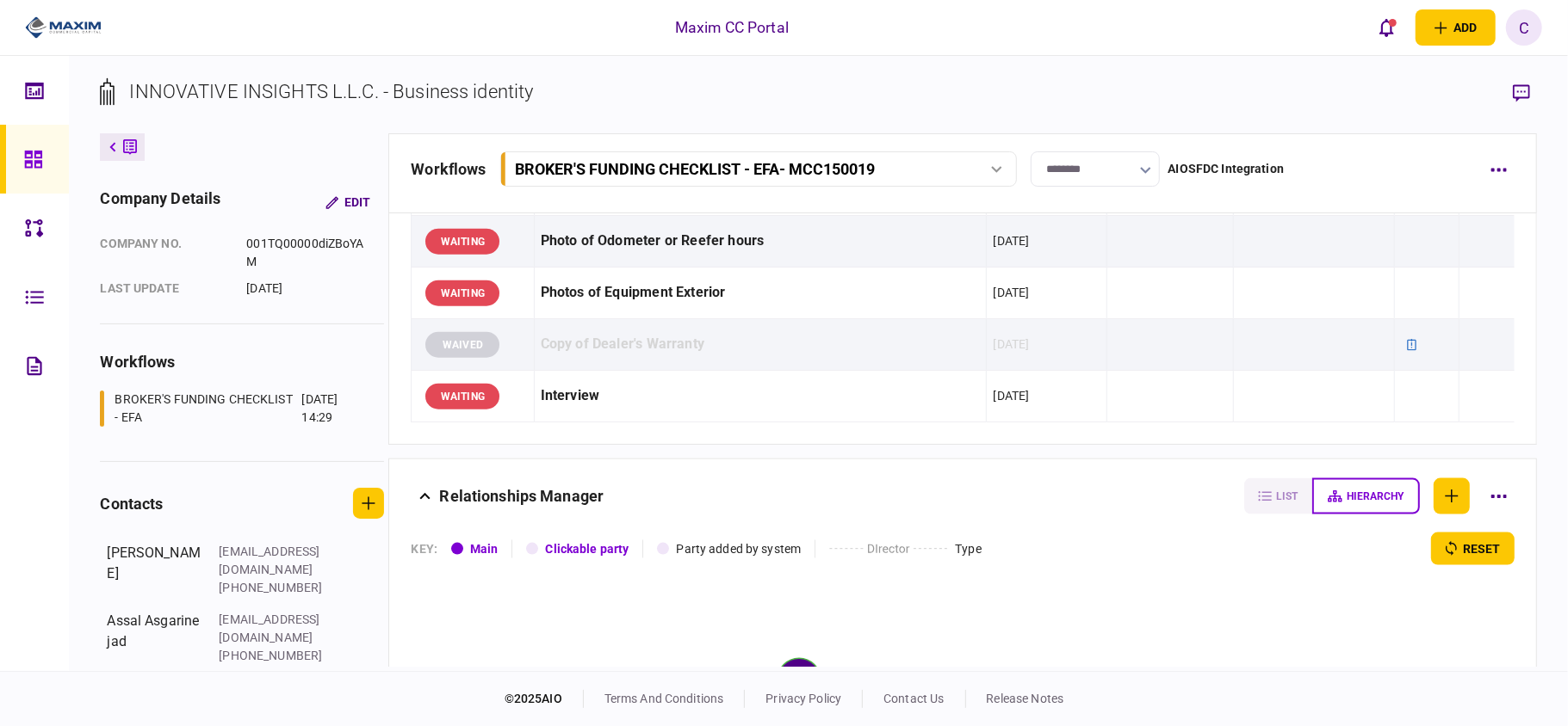
scroll to position [1721, 0]
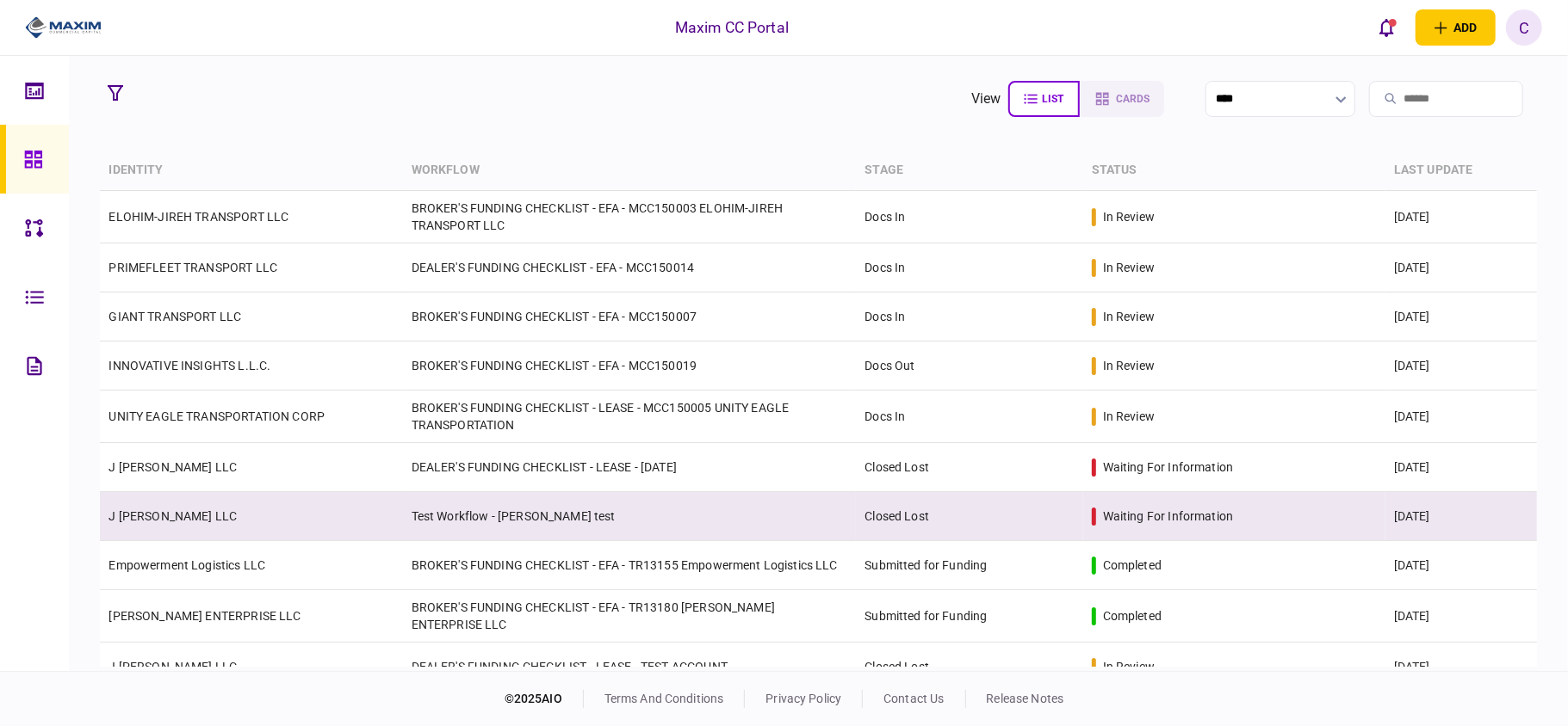
click at [465, 513] on td "Test Workflow - [PERSON_NAME] test" at bounding box center [630, 517] width 454 height 49
